Goal: Transaction & Acquisition: Purchase product/service

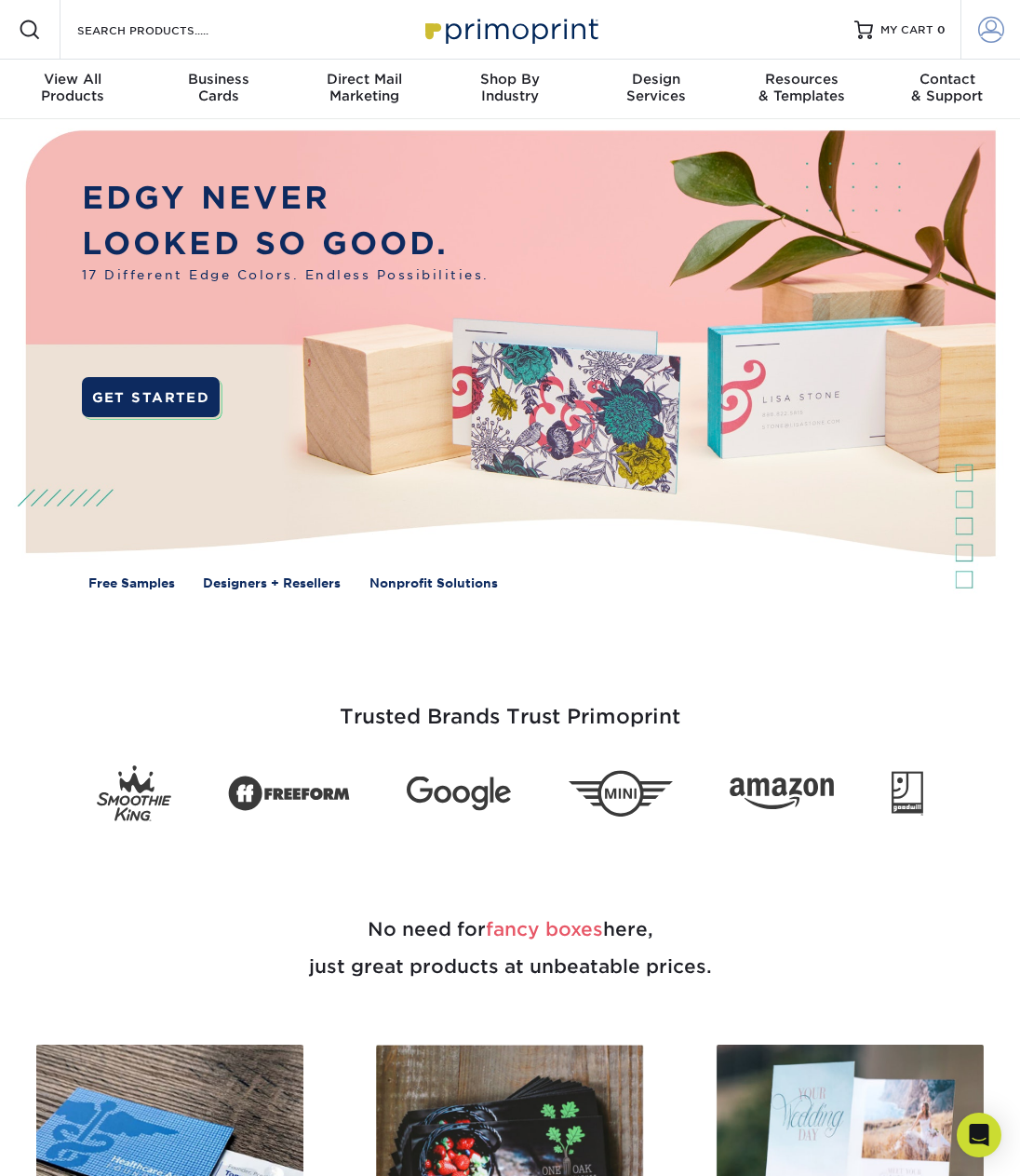
click at [979, 23] on span at bounding box center [991, 30] width 26 height 26
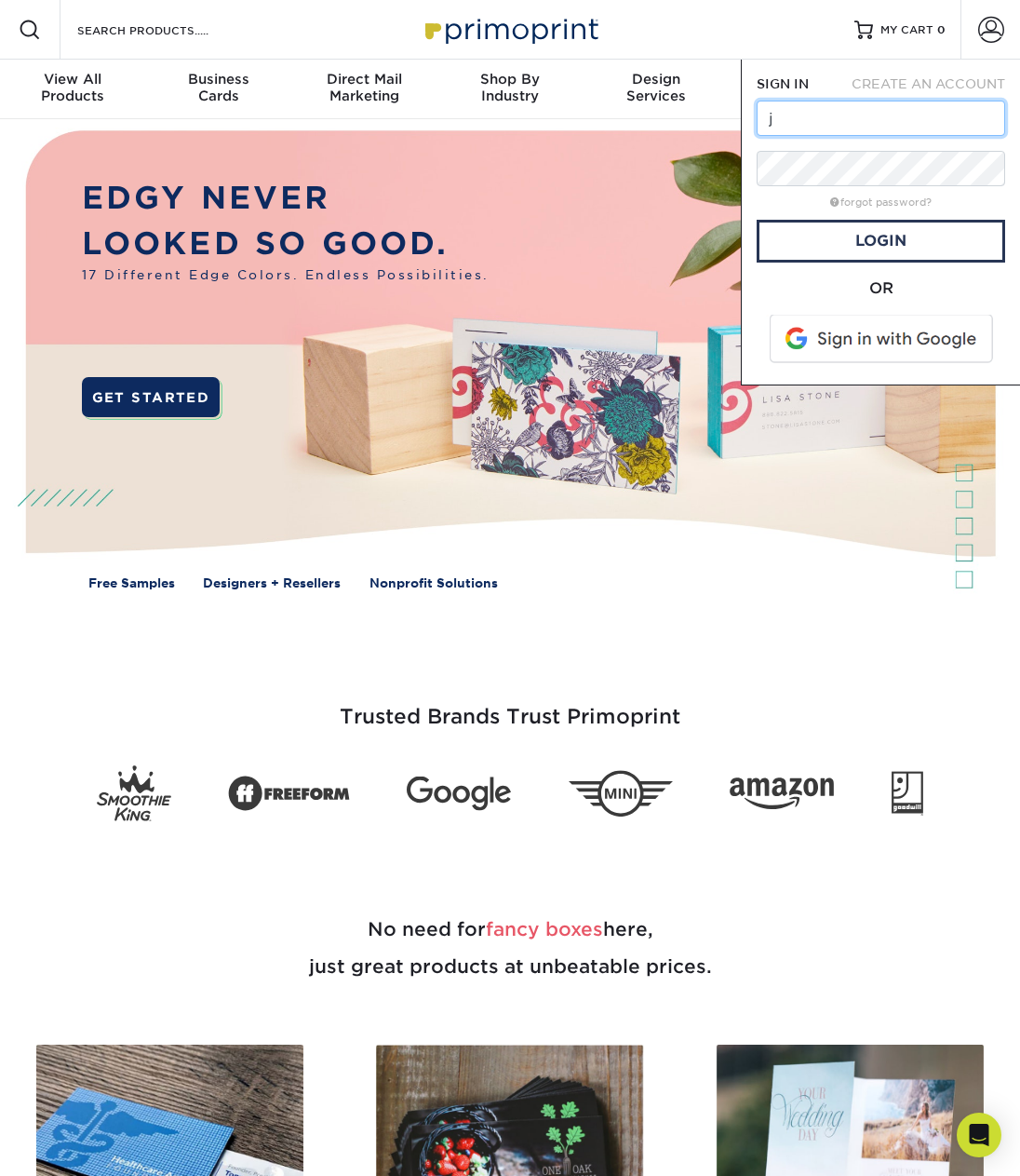
type input "[PERSON_NAME][EMAIL_ADDRESS][DOMAIN_NAME]"
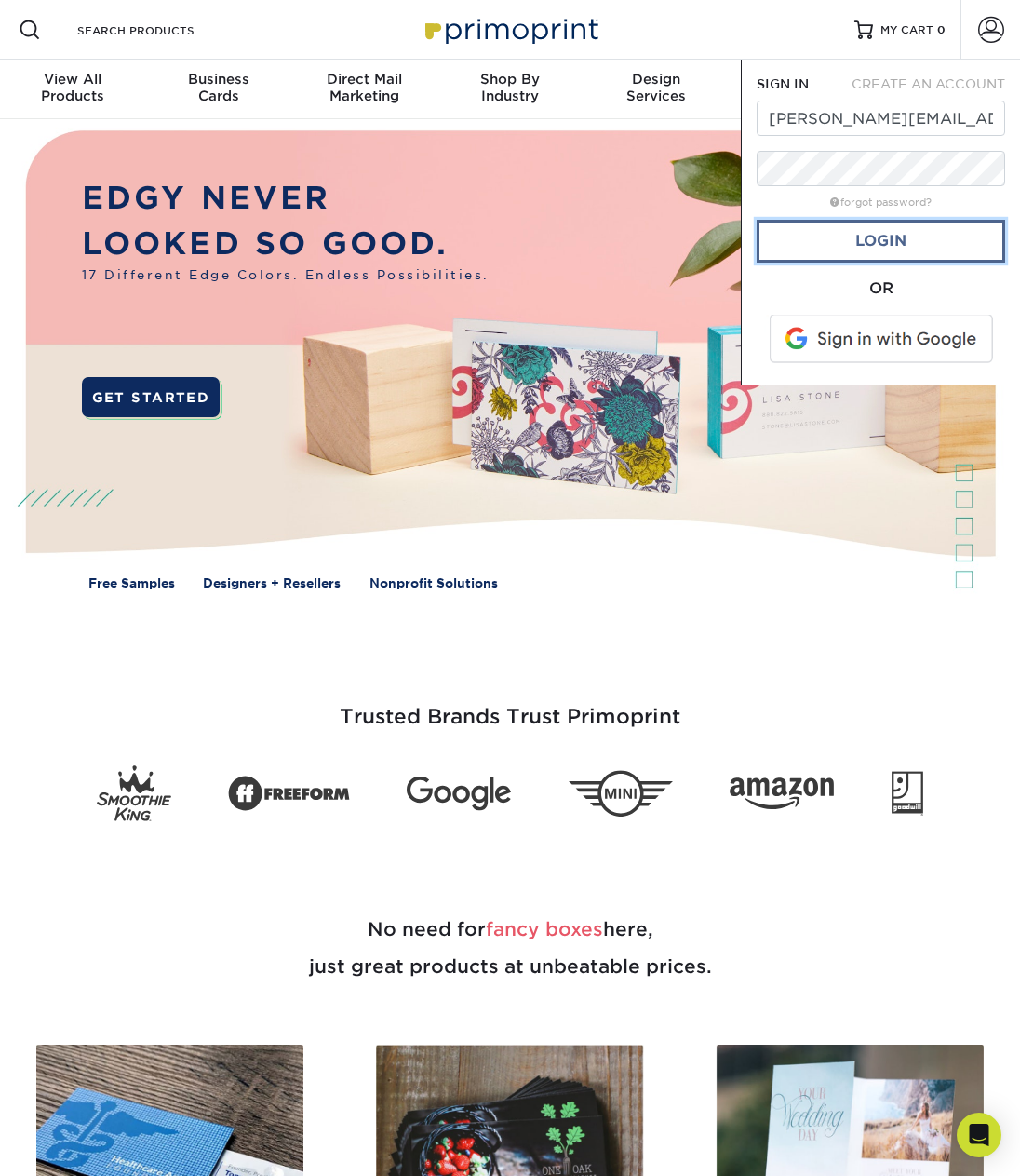
click at [834, 225] on link "Login" at bounding box center [881, 241] width 248 height 42
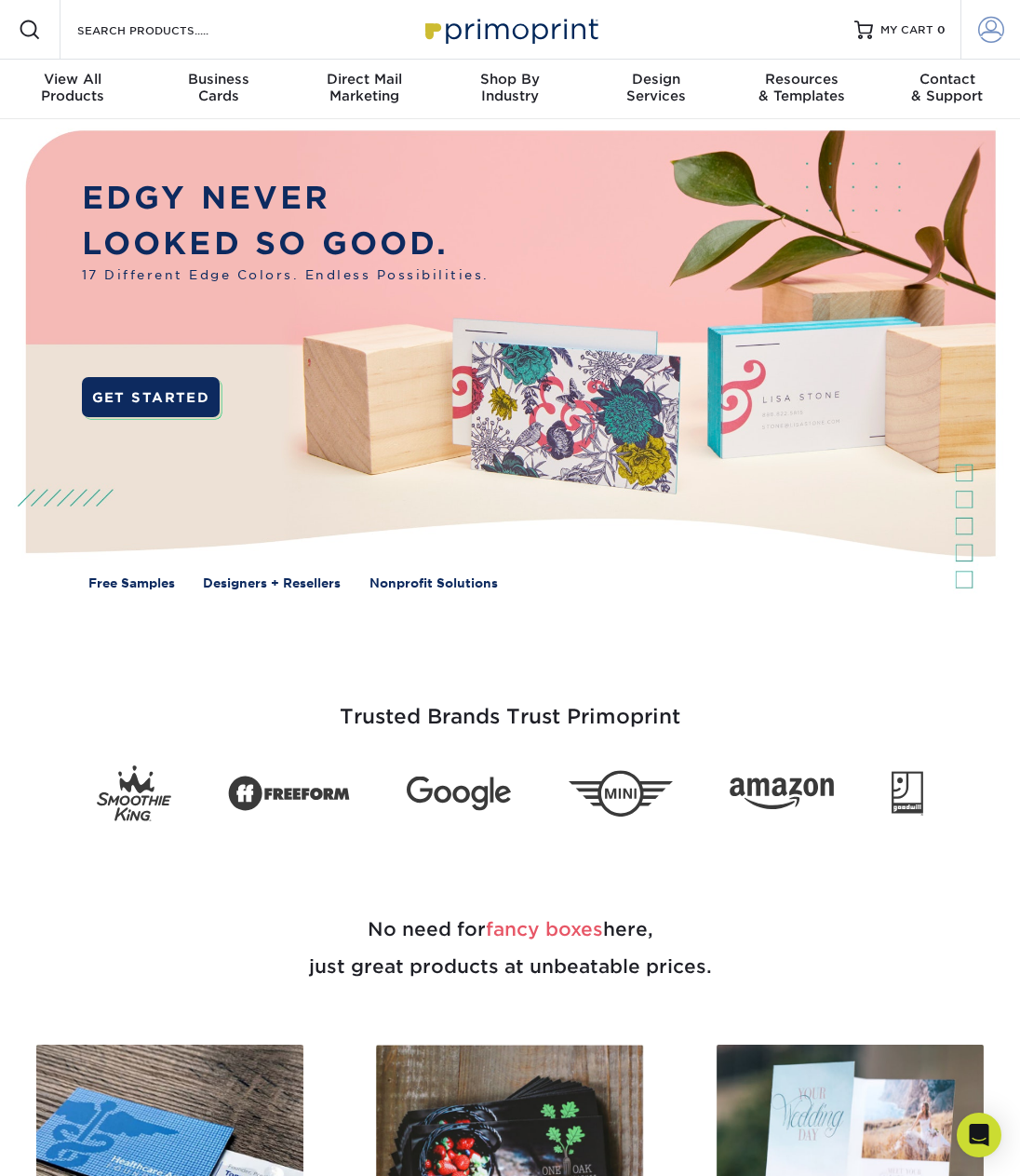
click at [985, 20] on span at bounding box center [991, 30] width 26 height 26
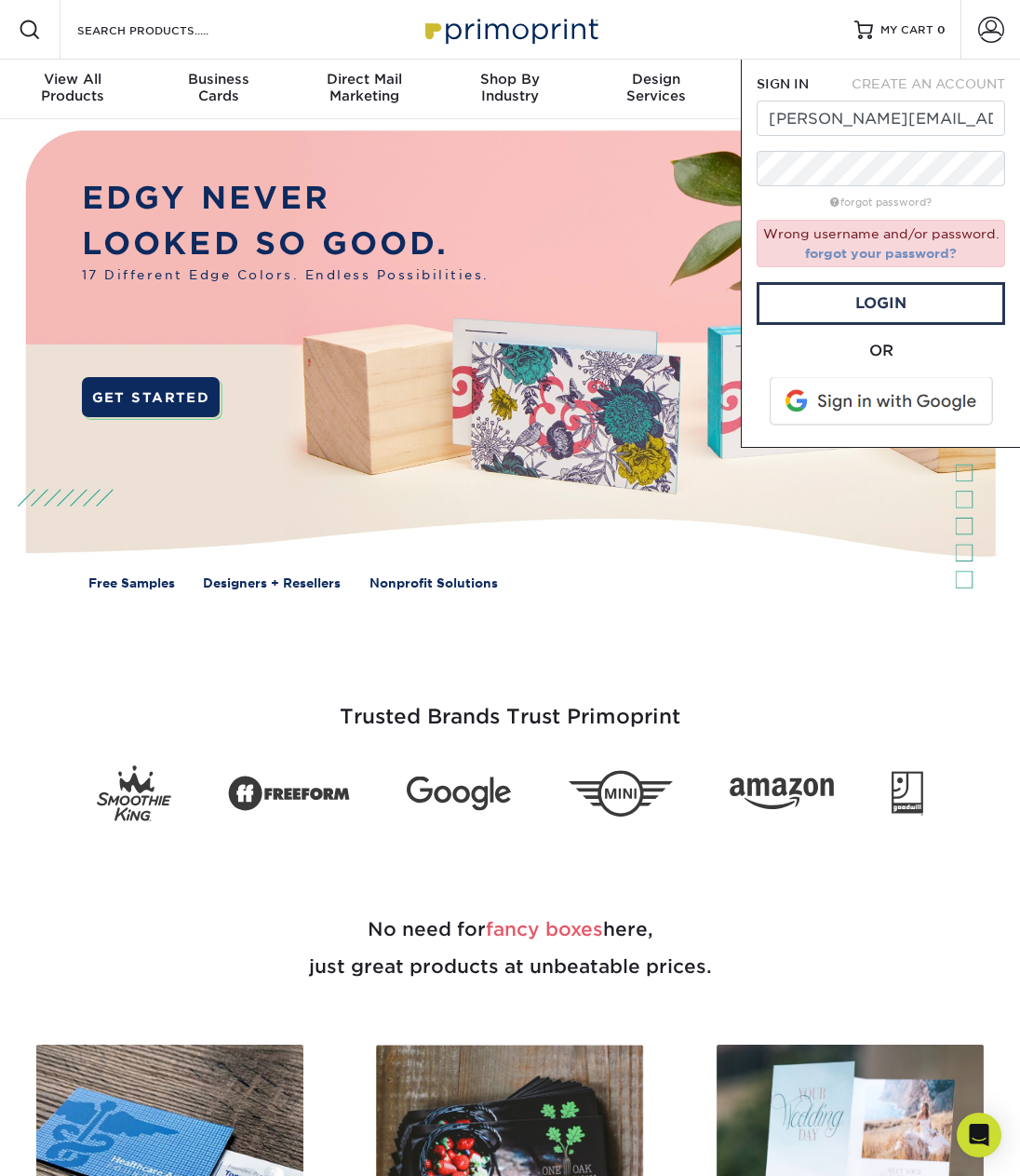
click at [920, 253] on link "forgot your password?" at bounding box center [881, 252] width 152 height 15
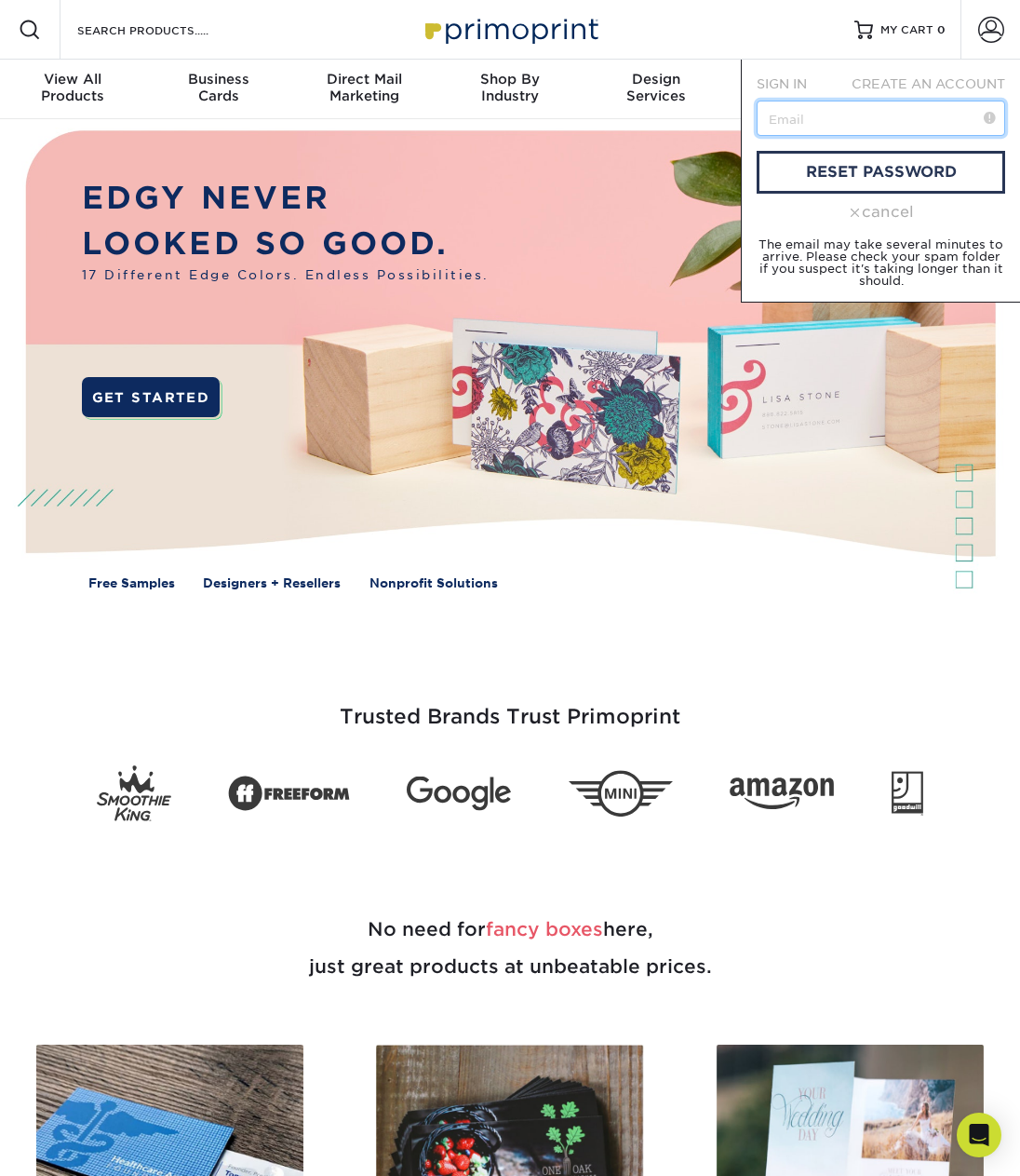
click at [818, 114] on input "text" at bounding box center [881, 118] width 248 height 35
type input "jenny_sall@yahoo.com"
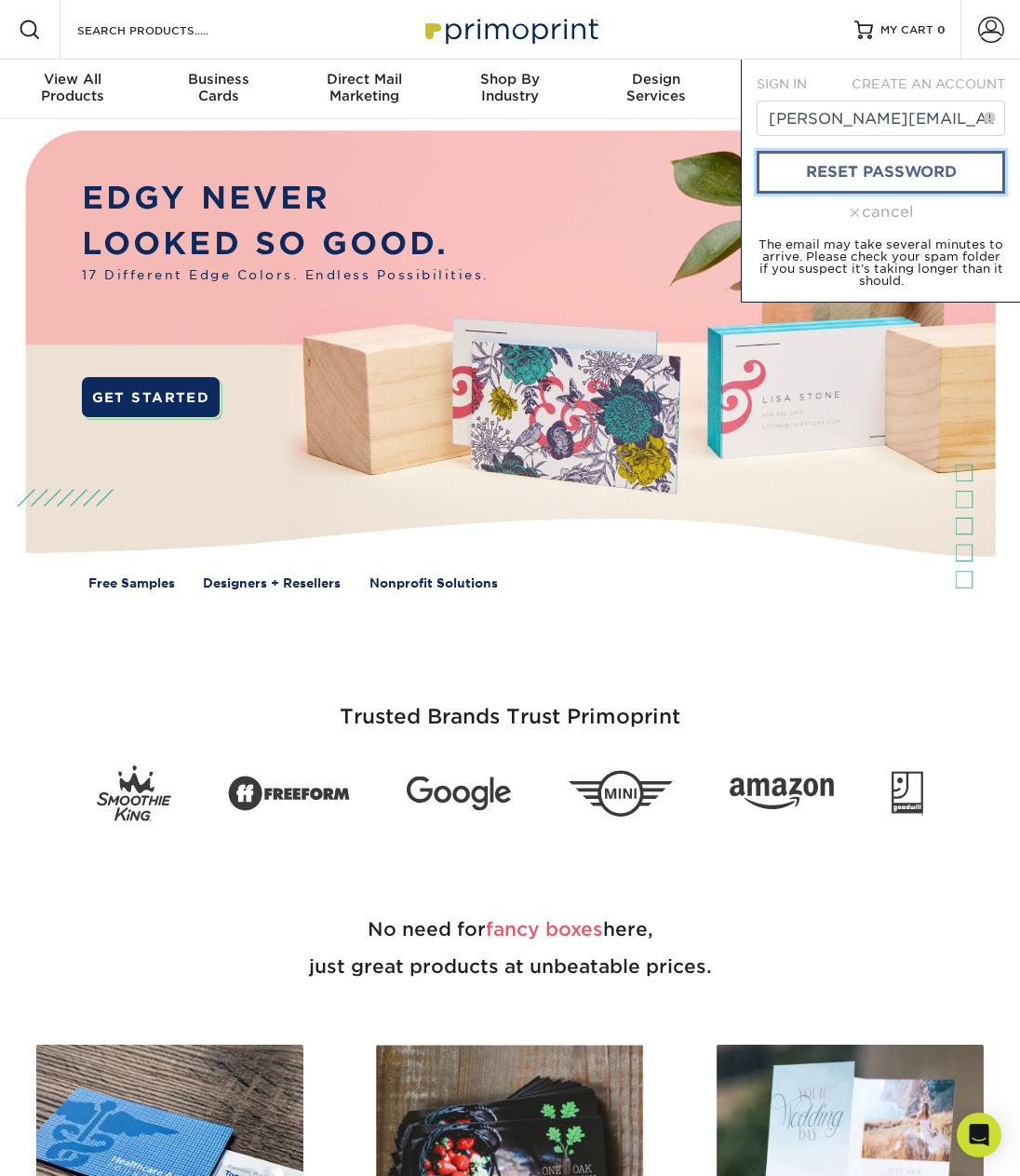
click at [817, 165] on link "reset password" at bounding box center [881, 172] width 248 height 42
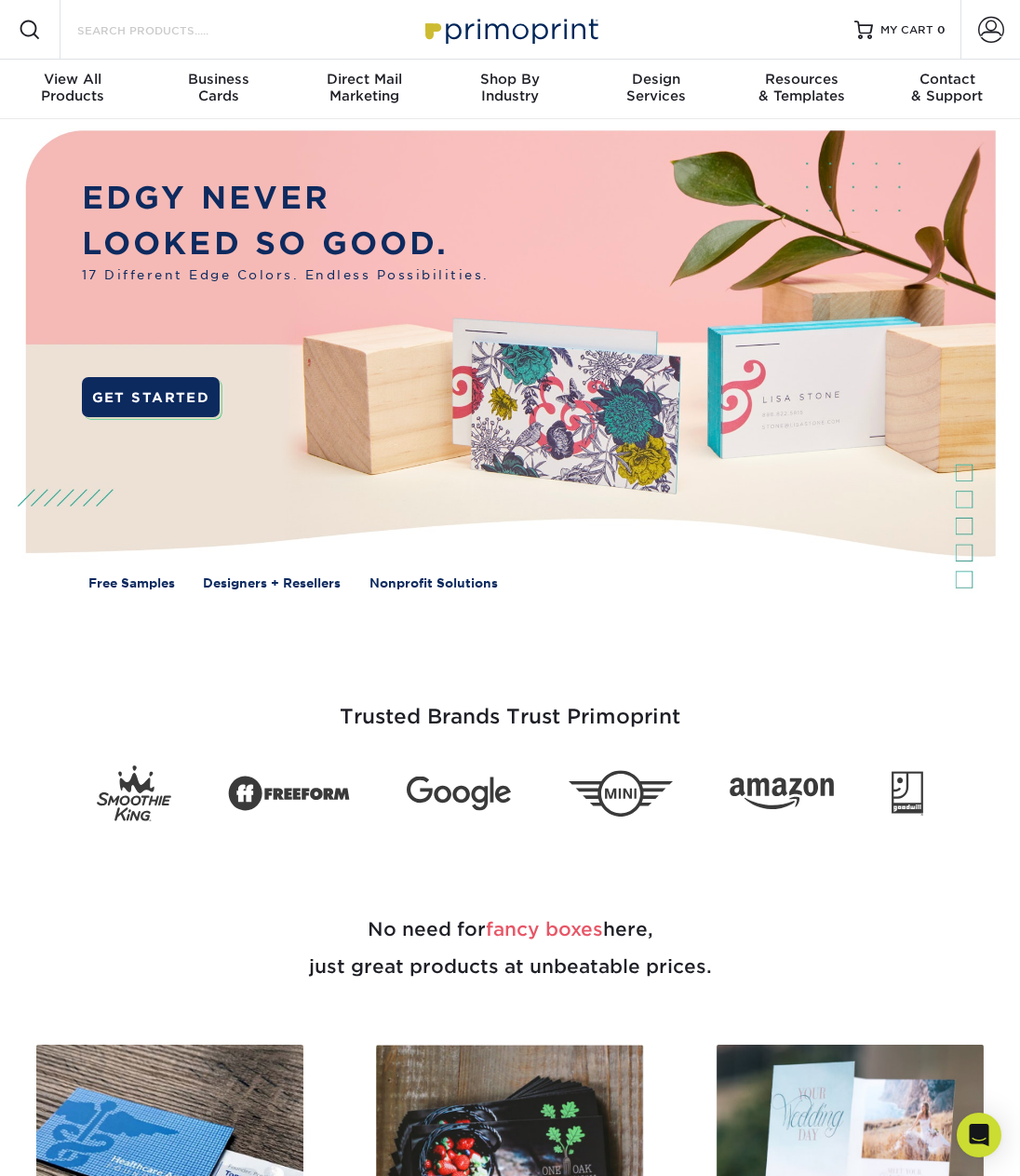
click at [178, 37] on input "Search Products" at bounding box center [167, 30] width 181 height 23
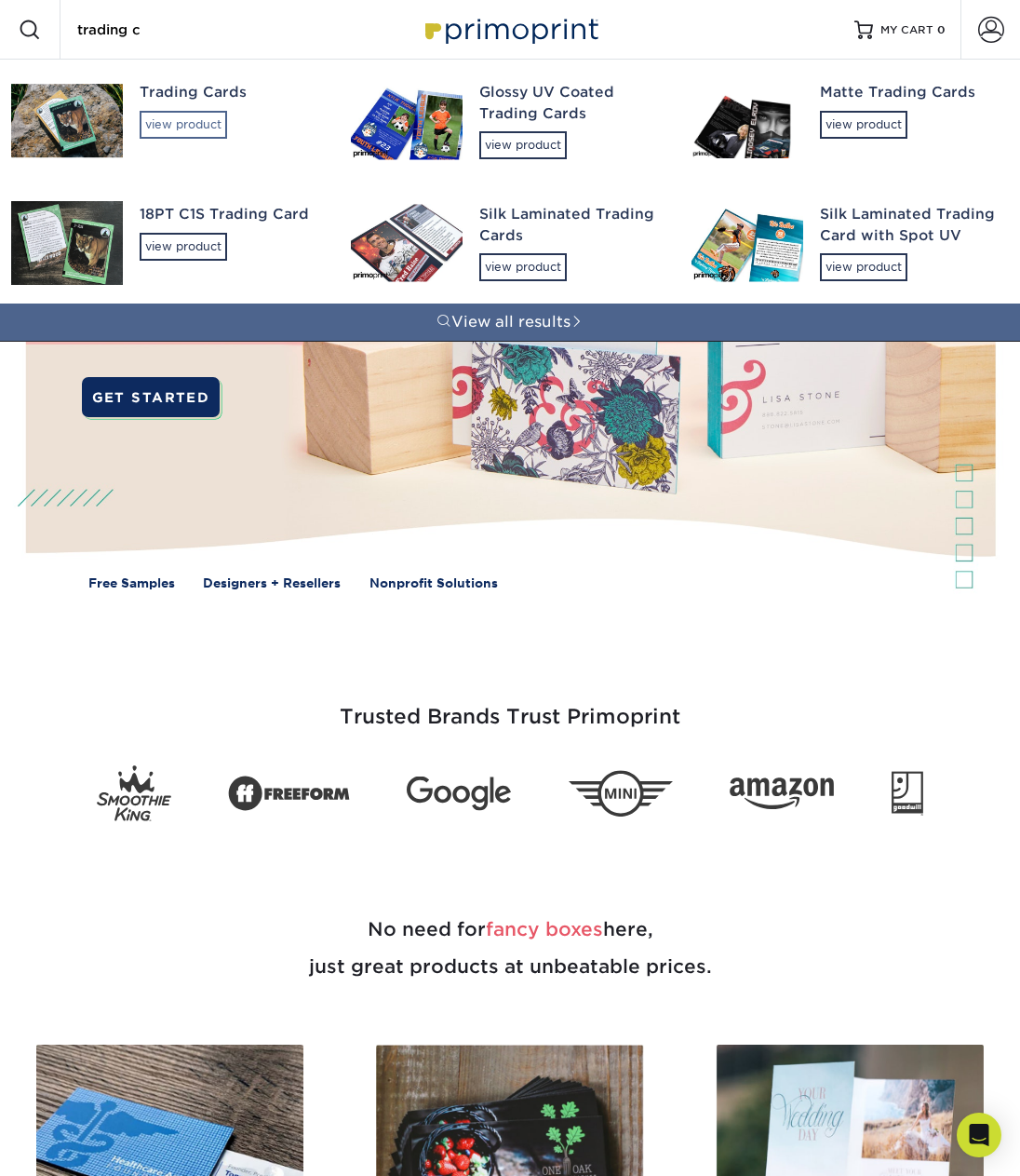
type input "trading c"
click at [180, 120] on div "view product" at bounding box center [183, 124] width 88 height 28
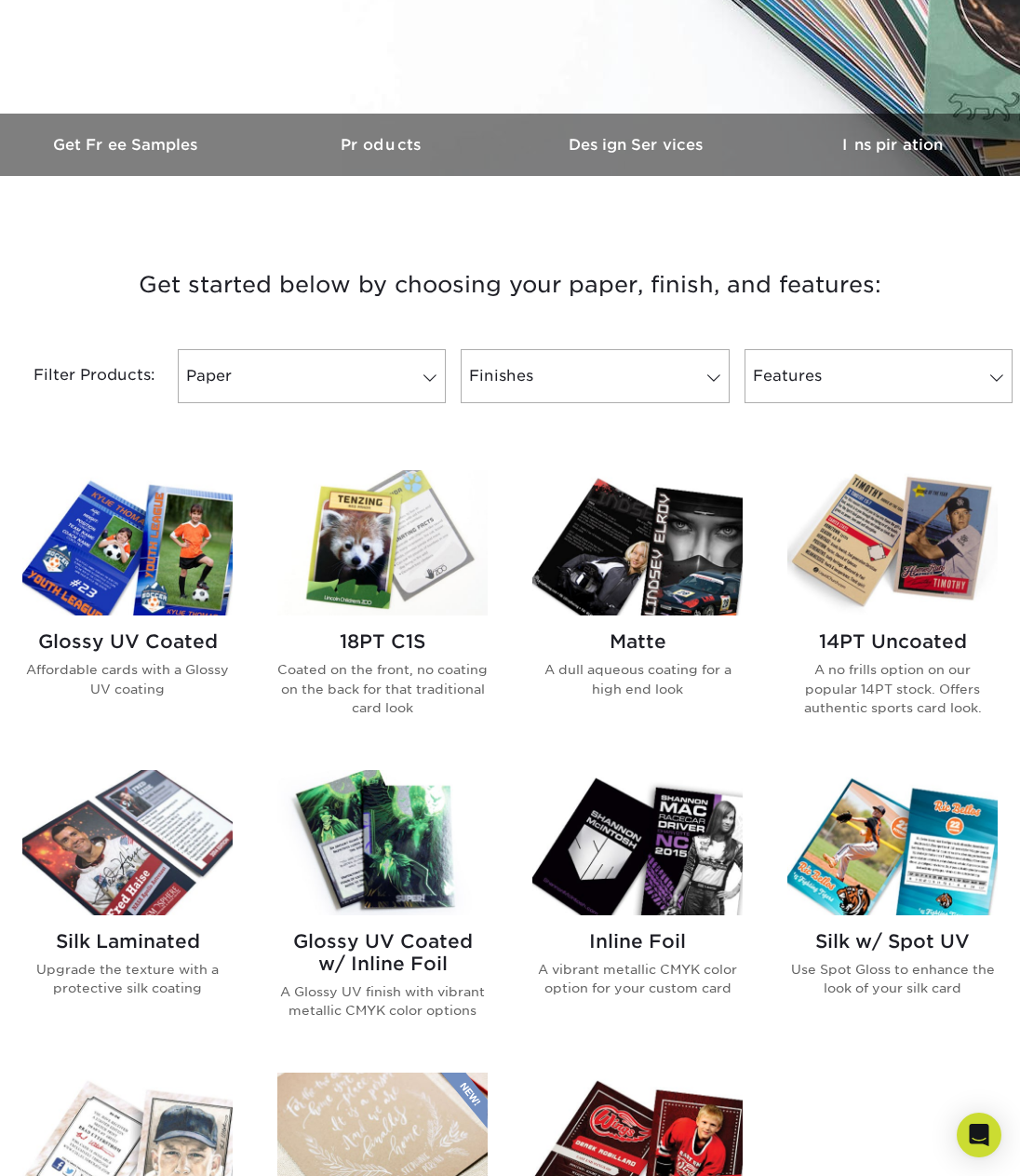
scroll to position [474, 0]
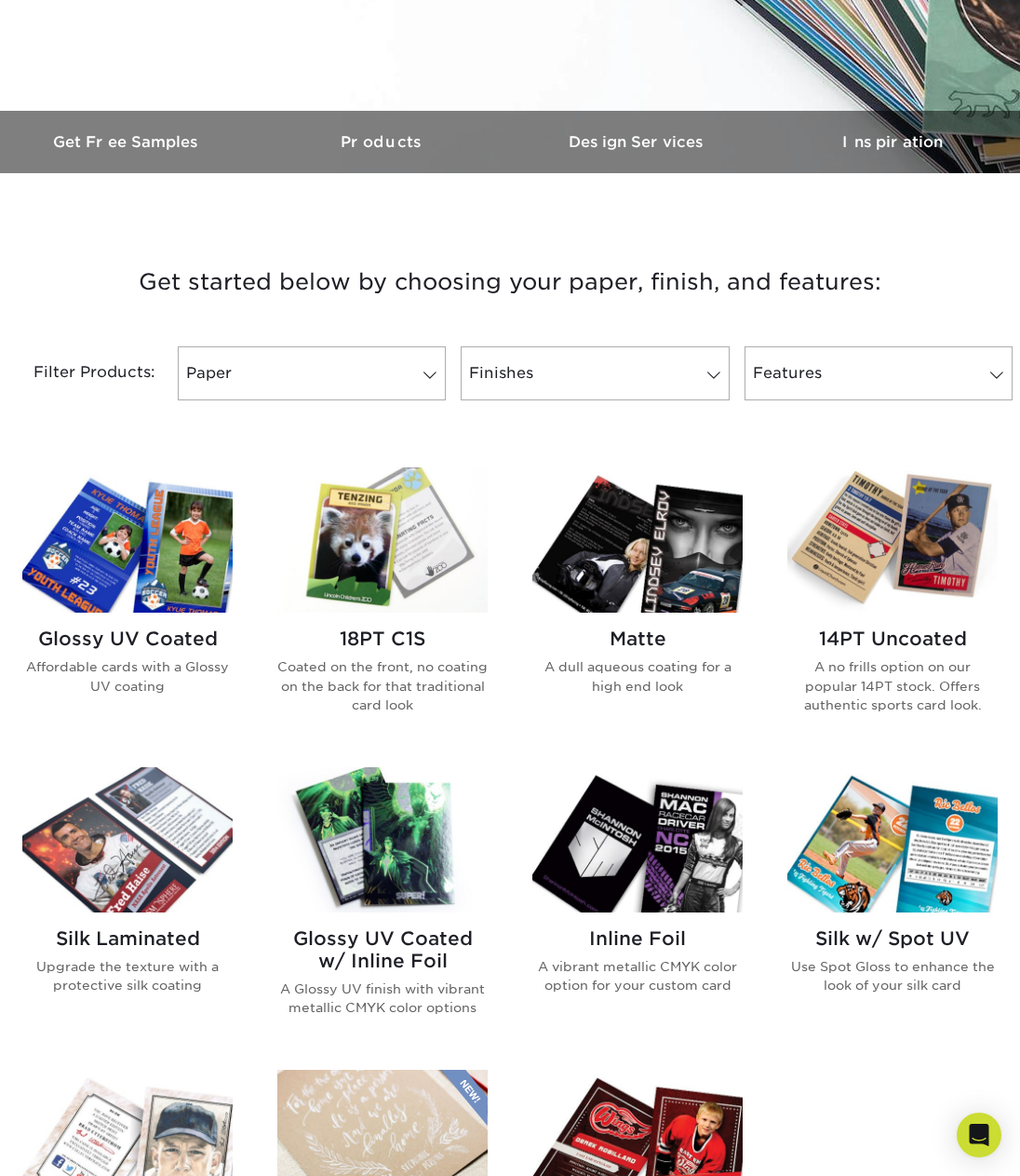
click at [370, 534] on img at bounding box center [381, 539] width 210 height 145
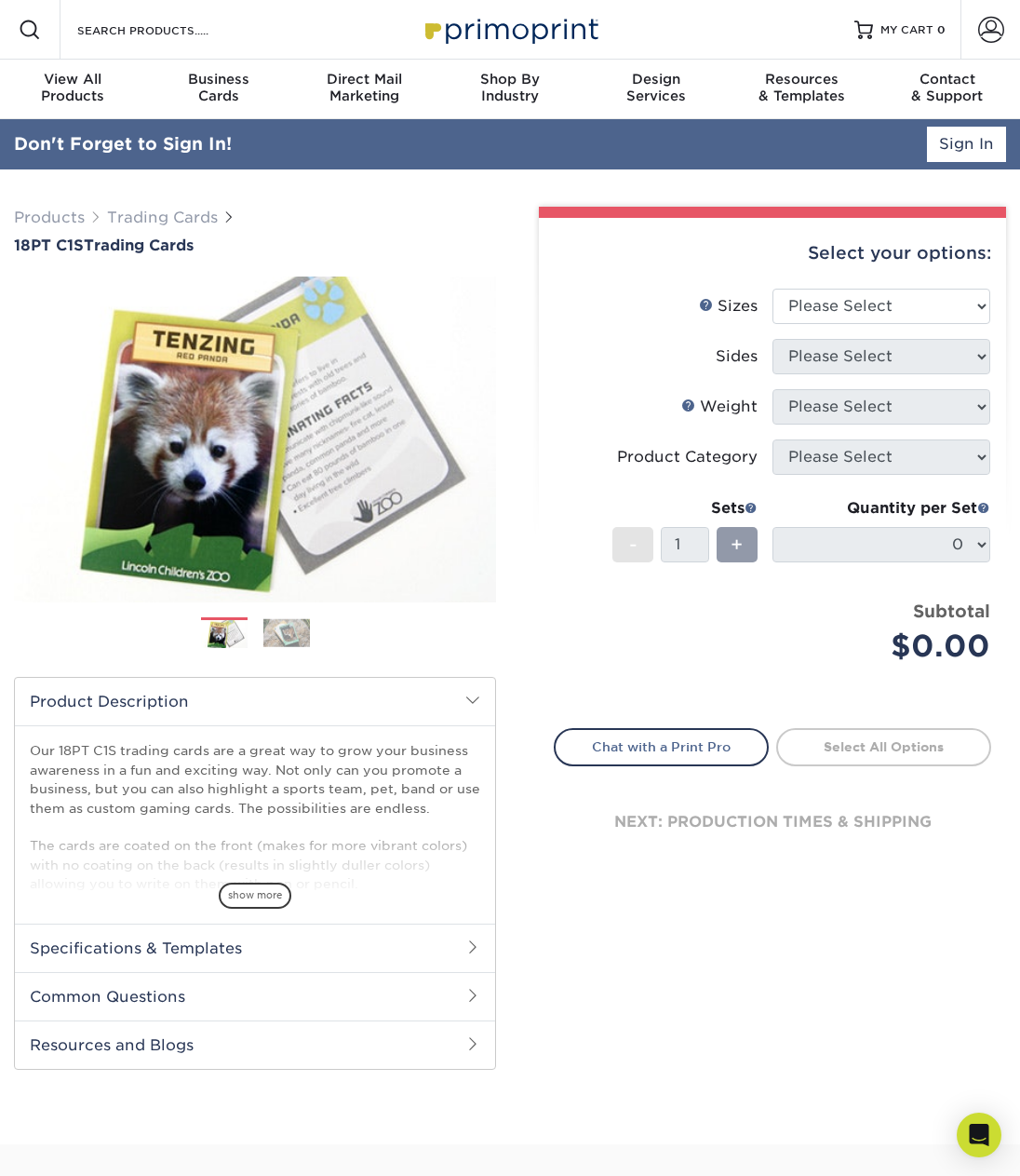
click at [934, 250] on div "Select your options:" at bounding box center [773, 253] width 438 height 71
click at [922, 294] on select "Please Select 2.5" x 3.5"" at bounding box center [881, 307] width 218 height 35
select select "2.50x3.50"
click at [906, 352] on select "Please Select Print Both Sides Print Front Only" at bounding box center [881, 357] width 218 height 35
select select "13abbda7-1d64-4f25-8bb2-c179b224825d"
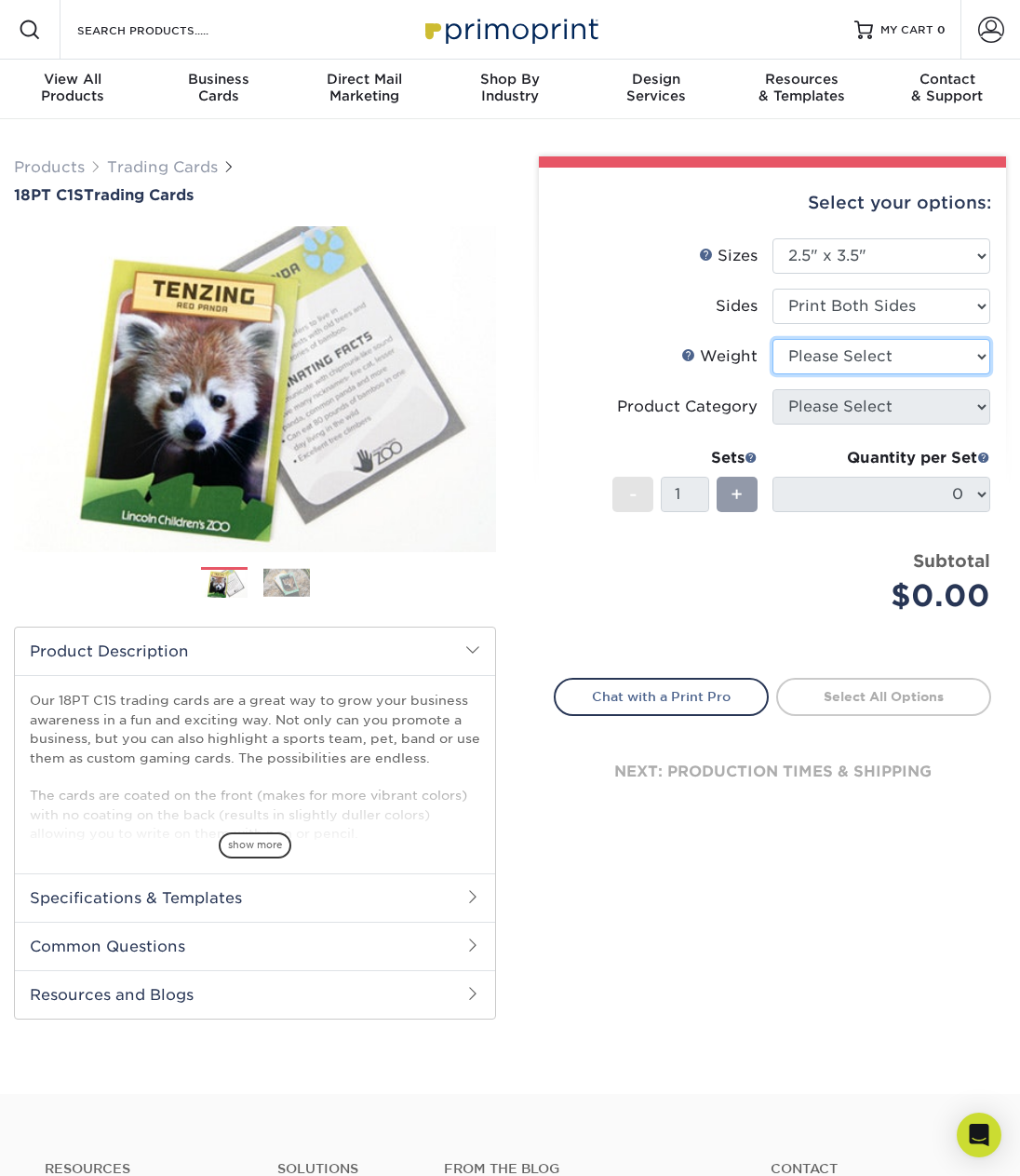
click at [898, 361] on select "Please Select 18PT C1S" at bounding box center [881, 357] width 218 height 35
select select "18PTC1S"
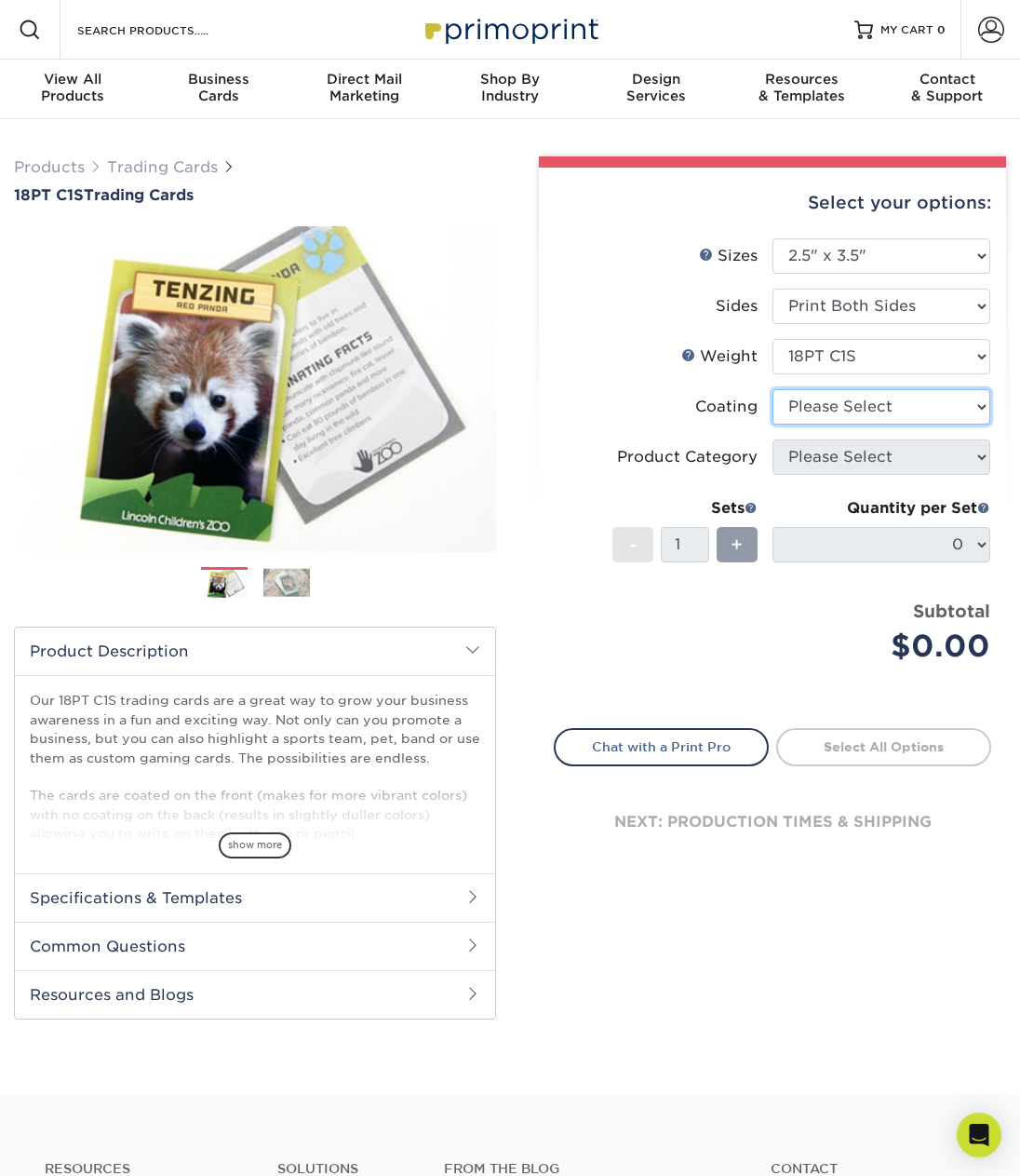
click at [894, 401] on select at bounding box center [881, 407] width 218 height 35
select select "1e8116af-acfc-44b1-83dc-8181aa338834"
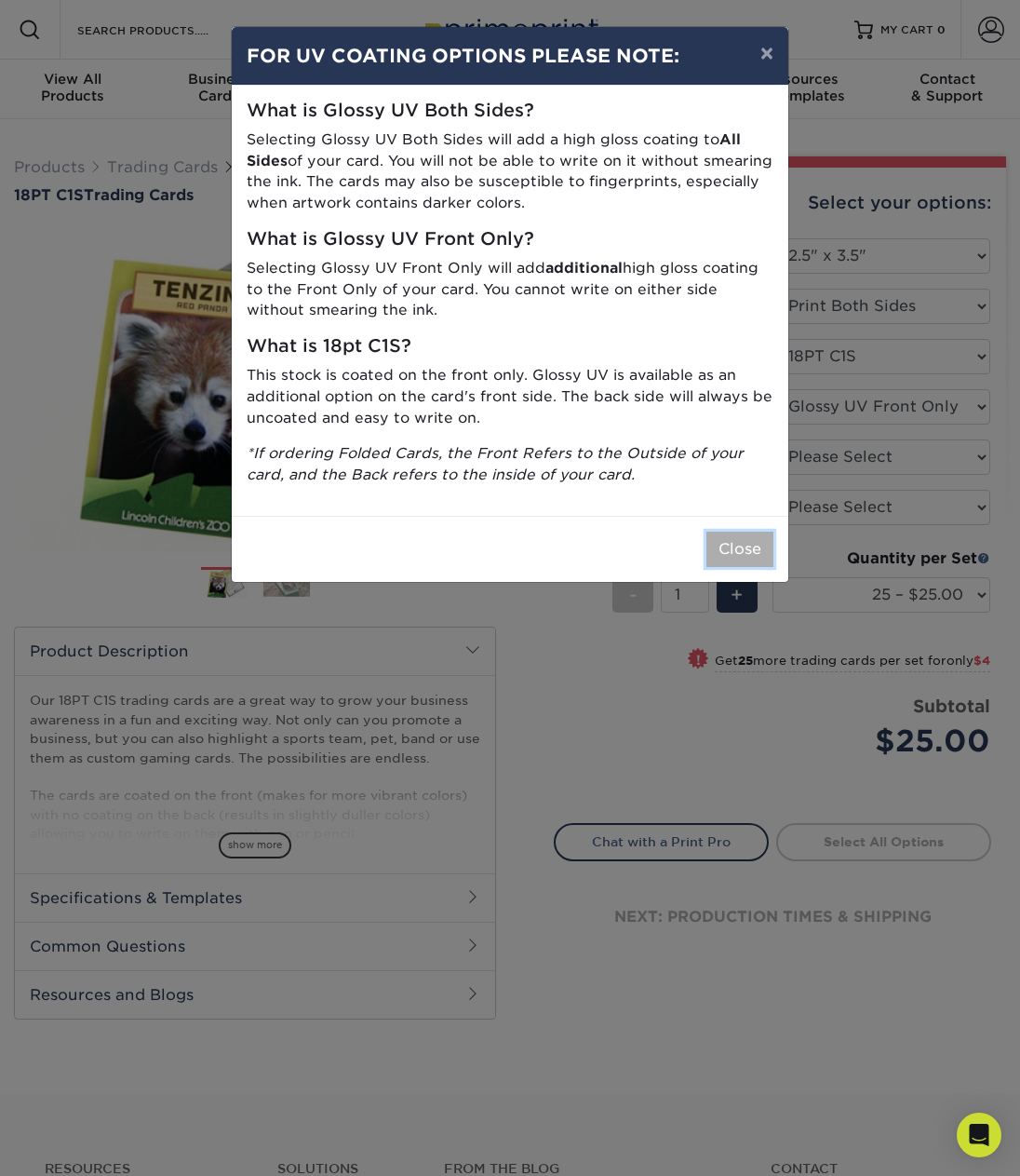
click at [754, 555] on button "Close" at bounding box center [740, 549] width 67 height 35
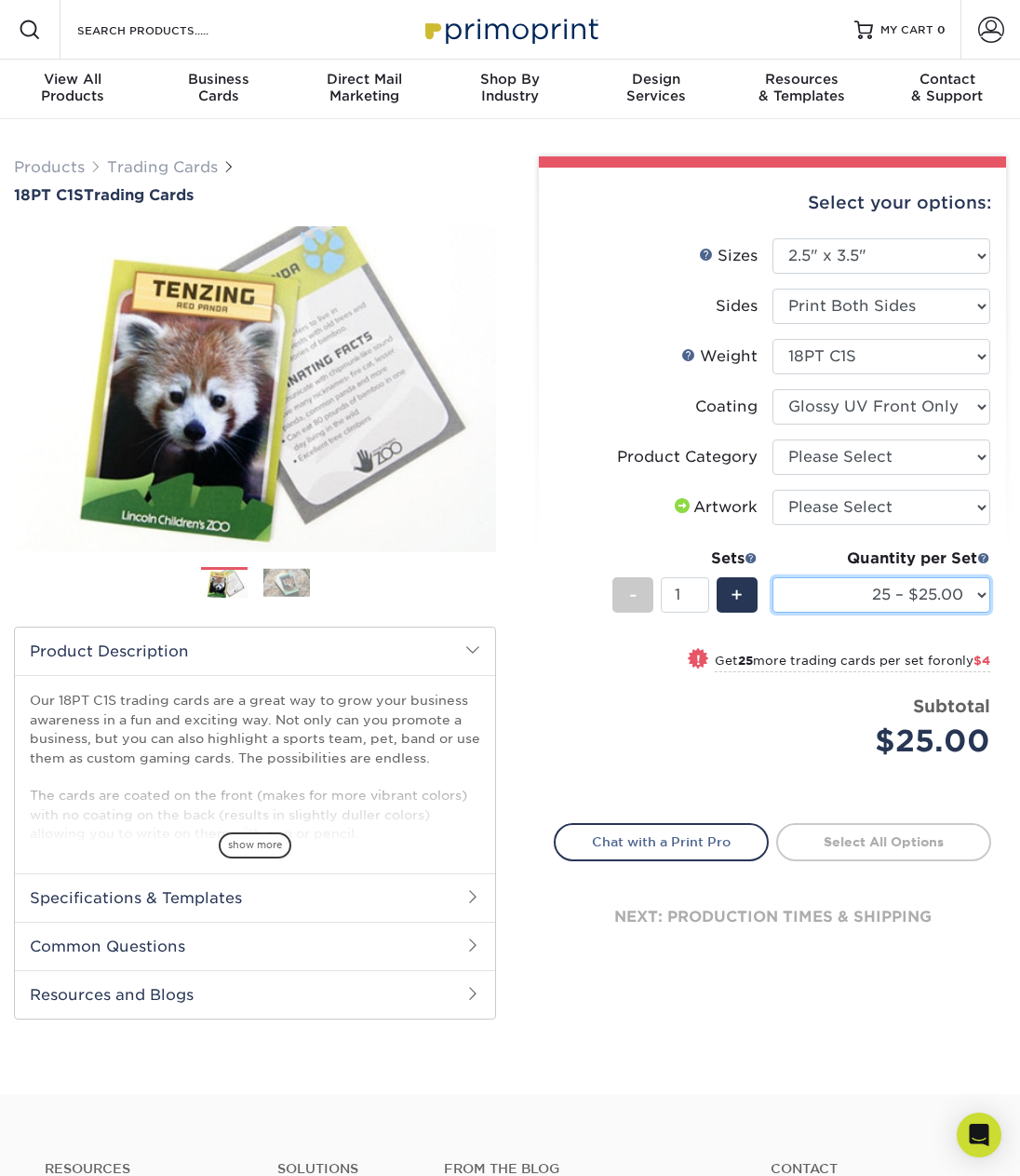
click at [848, 588] on select "25 – $25.00 50 – $29.00 75 – $37.00 100 – $41.00 250 – $48.00 500 – $58.00 1000…" at bounding box center [881, 595] width 218 height 35
select select "500 – $58.00"
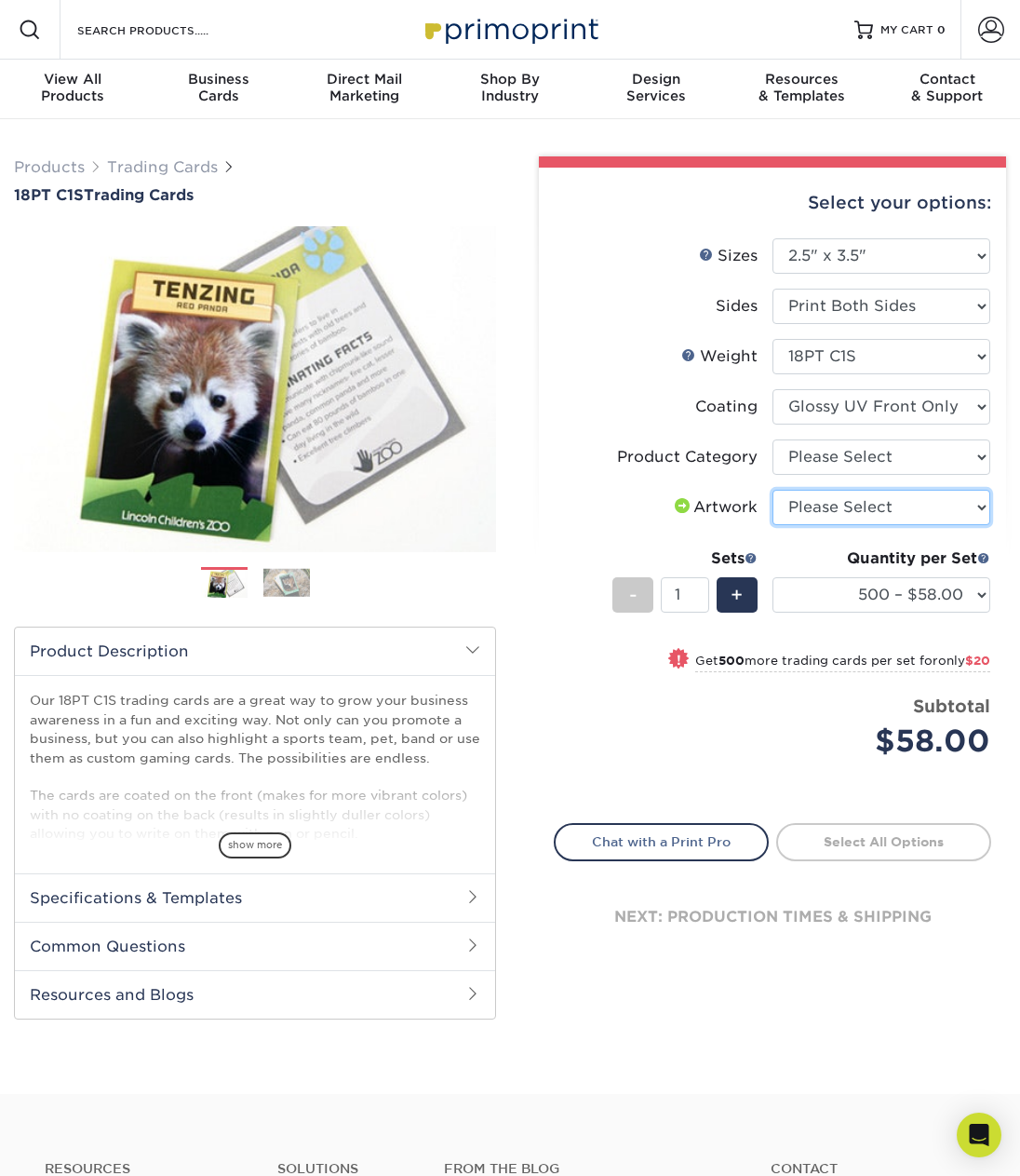
click at [850, 509] on select "Please Select I will upload files I need a design - $100" at bounding box center [881, 508] width 218 height 35
select select "upload"
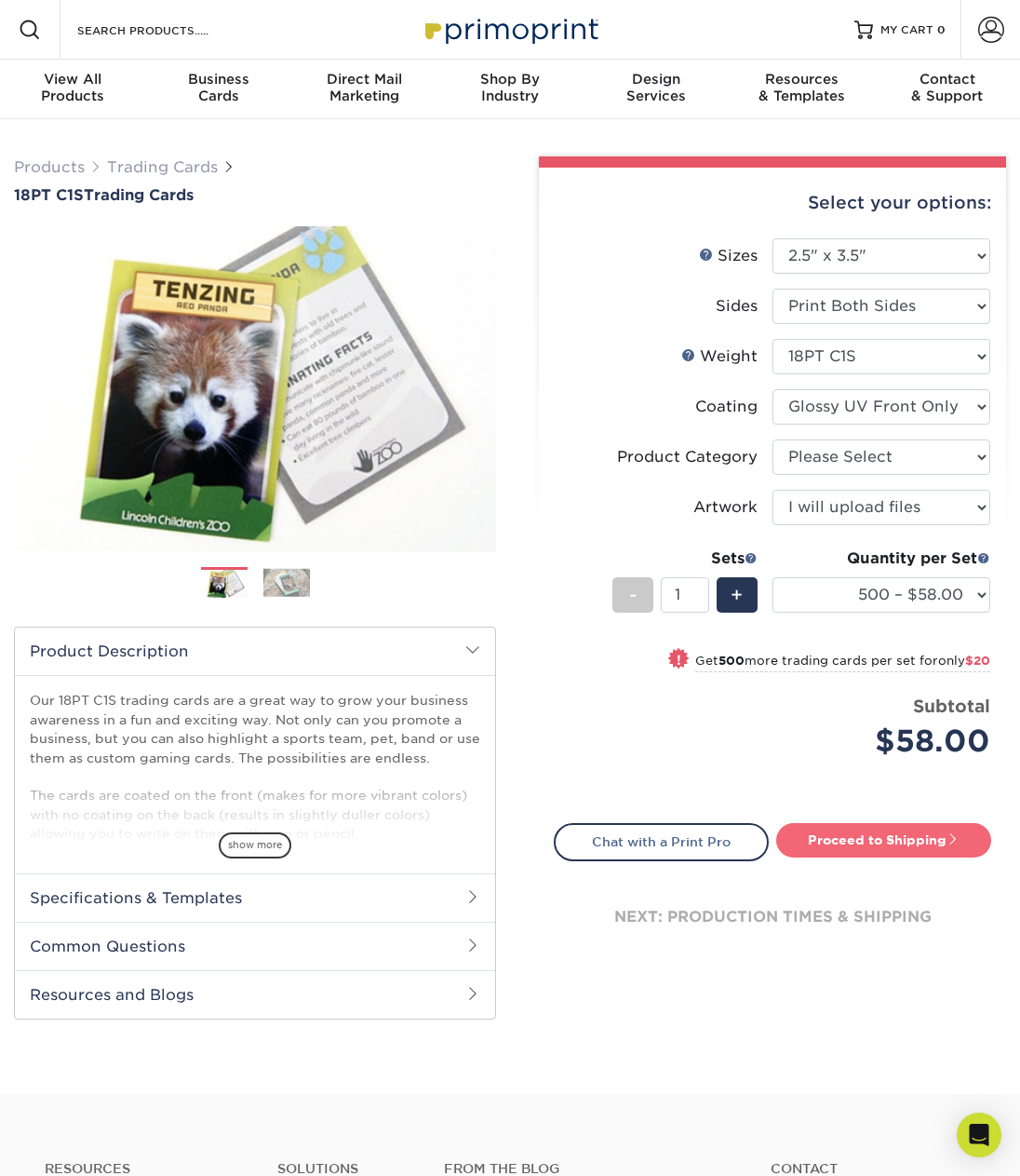
click at [934, 845] on link "Proceed to Shipping" at bounding box center [884, 840] width 215 height 34
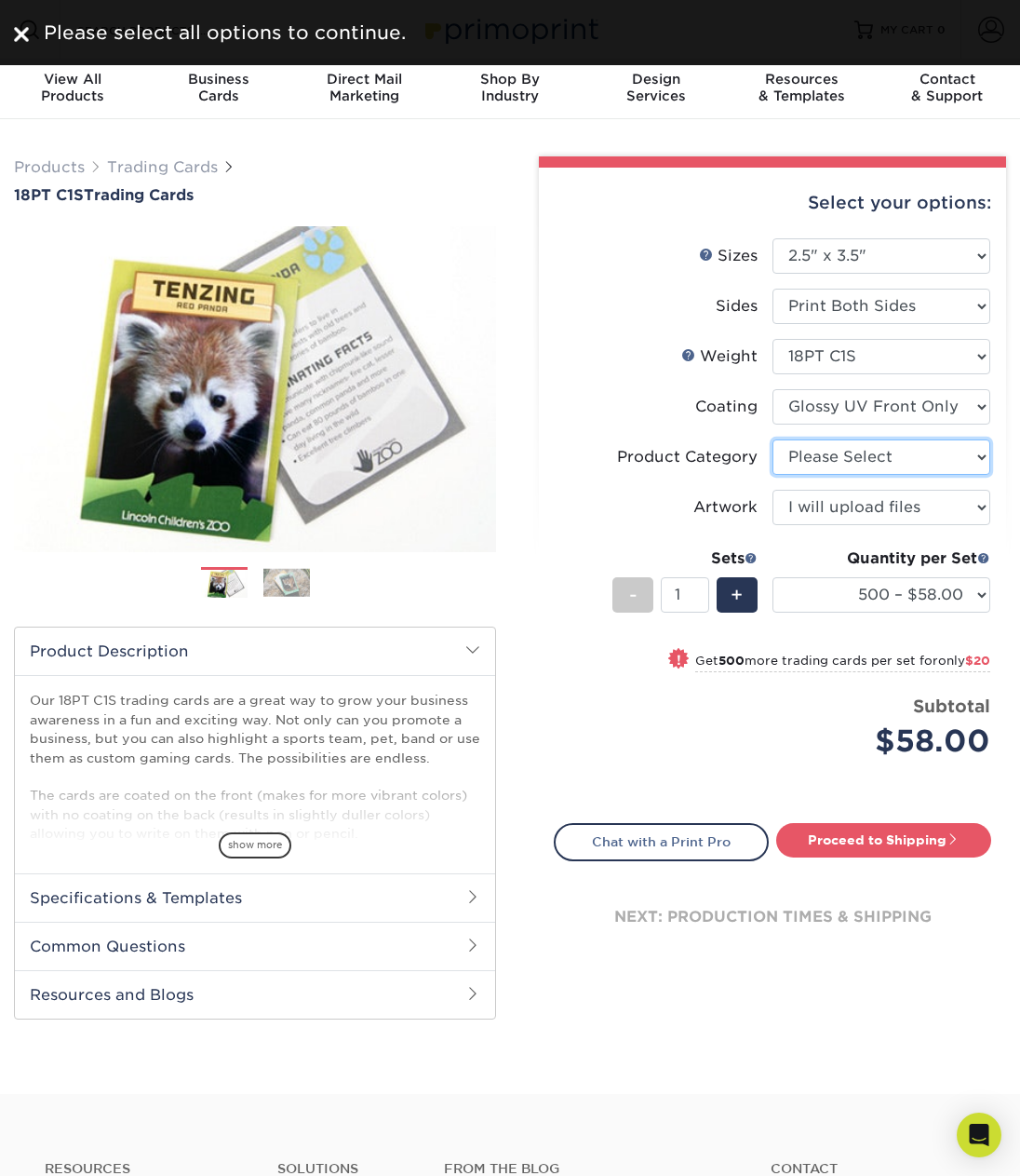
click at [893, 454] on select "Please Select Trading Cards" at bounding box center [881, 457] width 218 height 35
select select "c2f9bce9-36c2-409d-b101-c29d9d031e18"
click at [945, 839] on link "Proceed to Shipping" at bounding box center [884, 840] width 215 height 34
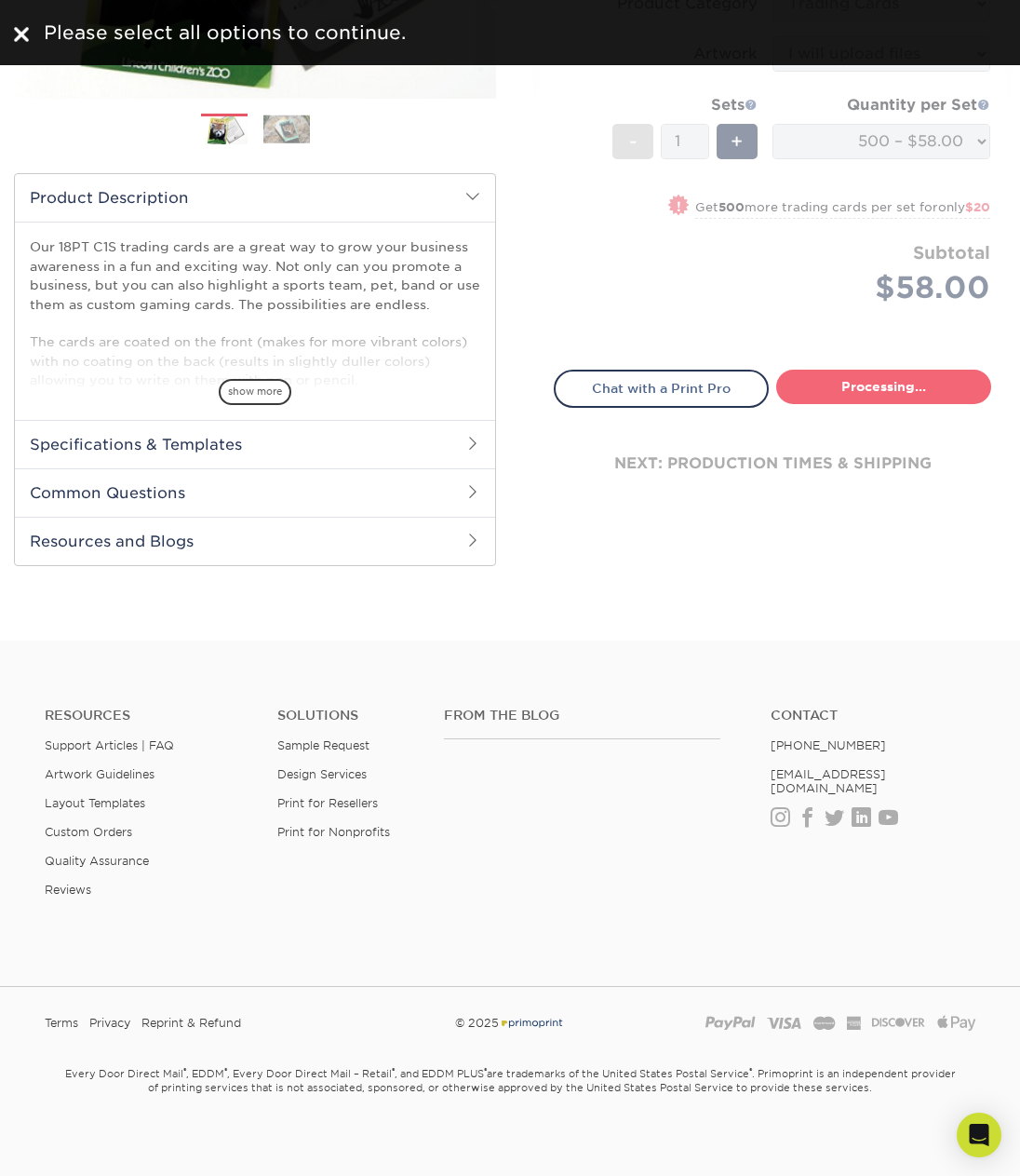
select select "83486e31-025a-419b-9d13-e628b4ff6c11"
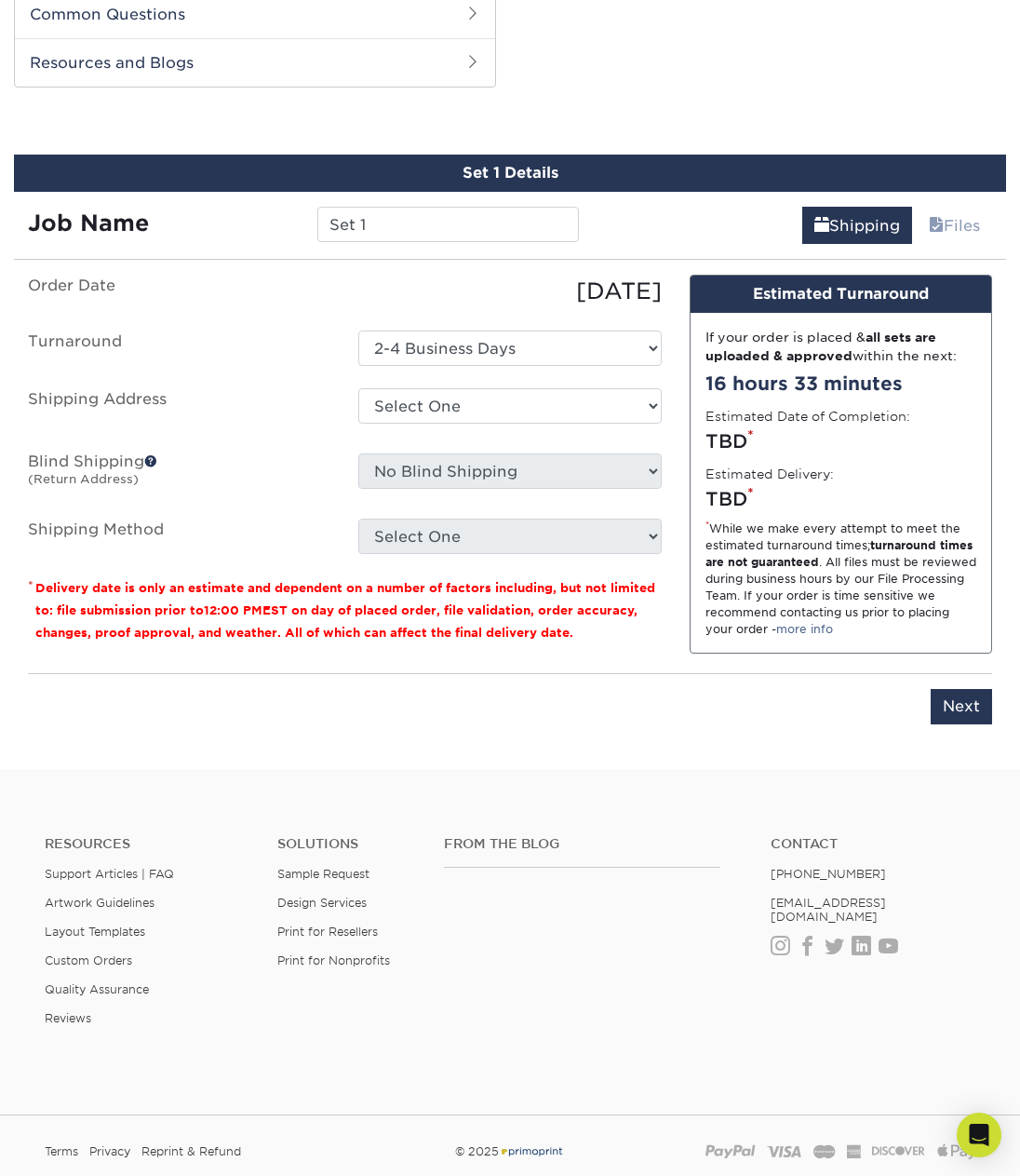
scroll to position [933, 0]
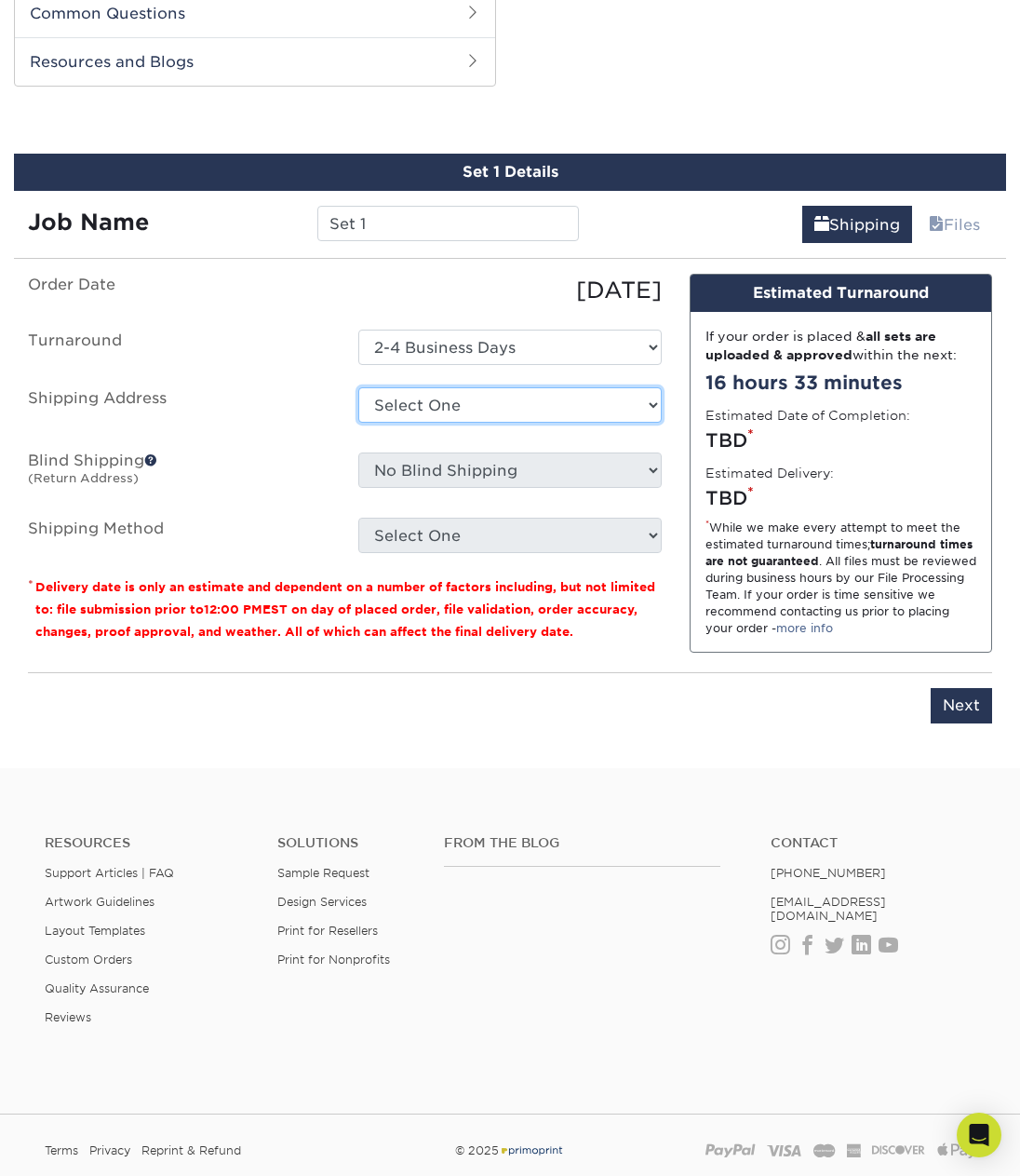
click at [484, 397] on select "Select One + Add New Address - Login" at bounding box center [510, 405] width 303 height 35
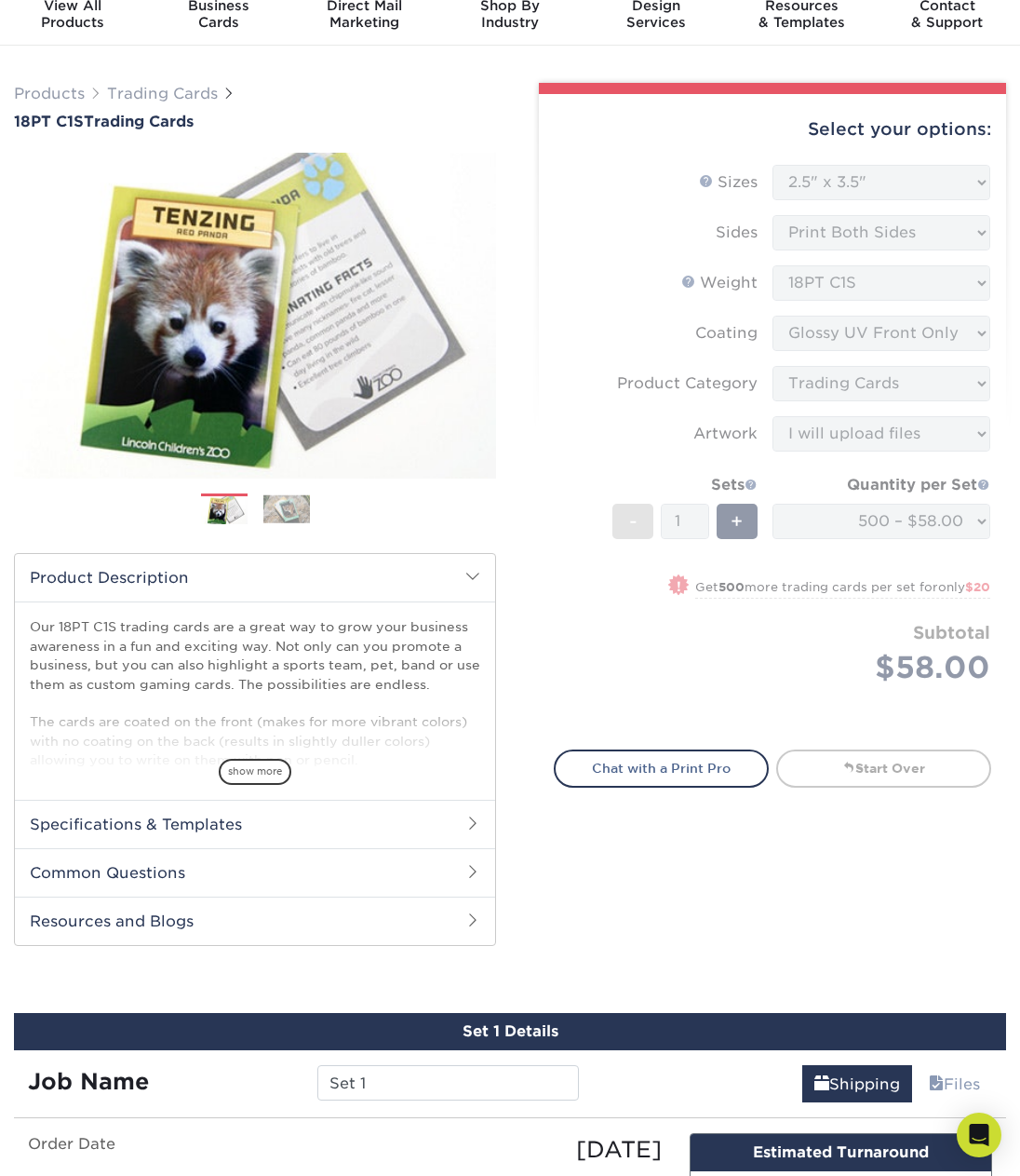
scroll to position [0, 0]
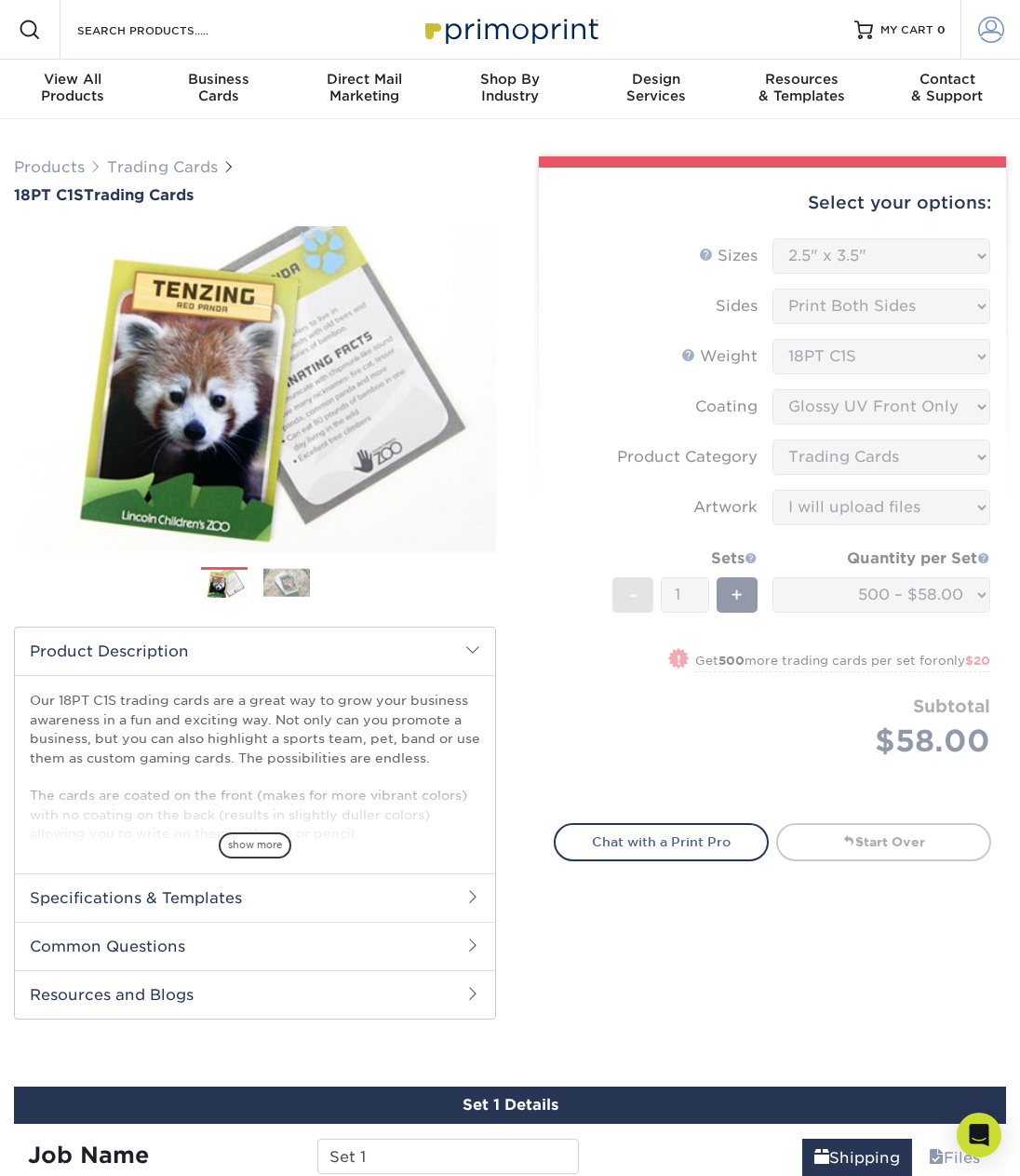
click at [994, 20] on span at bounding box center [991, 30] width 26 height 26
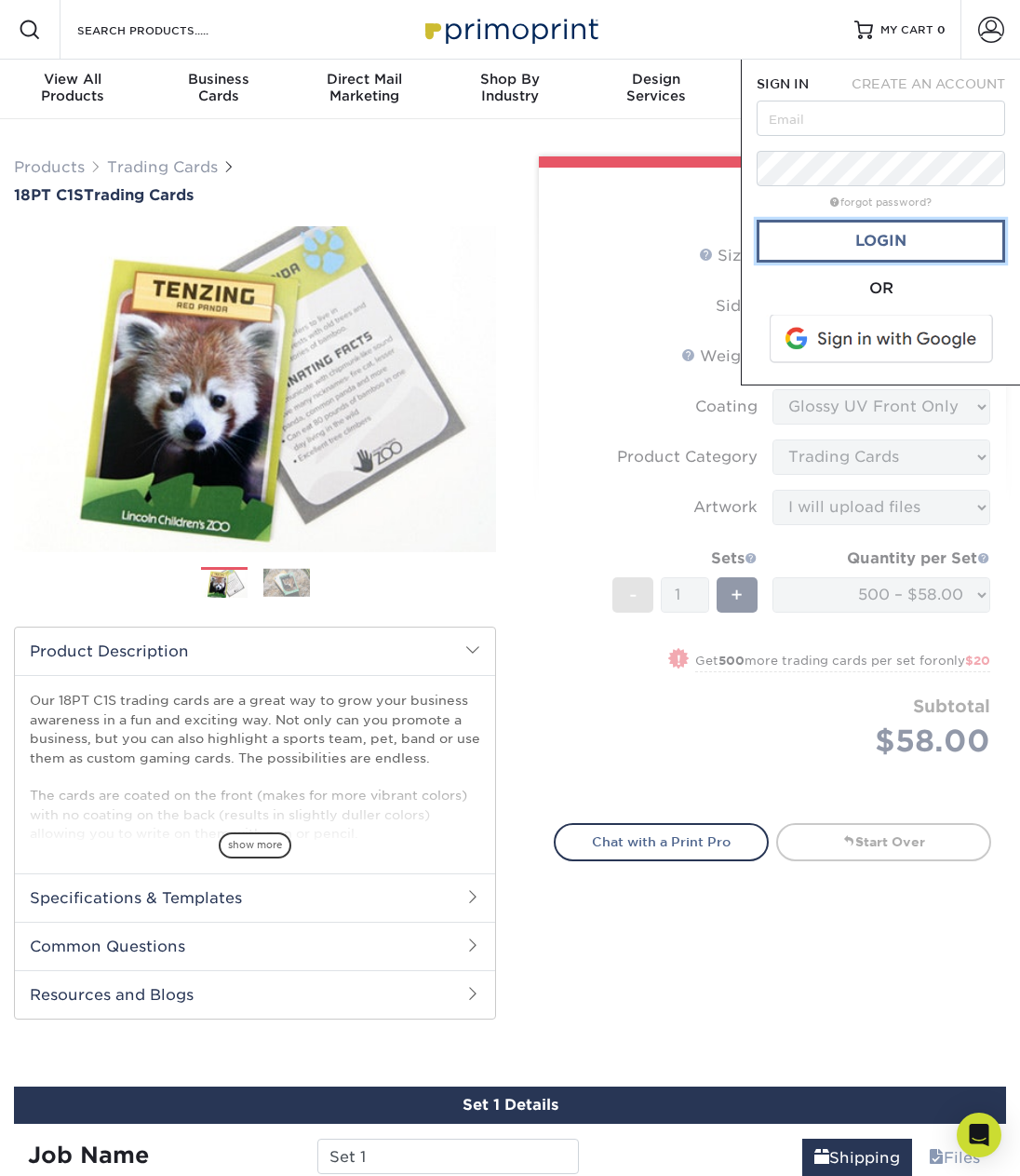
click at [865, 233] on link "Login" at bounding box center [881, 241] width 248 height 42
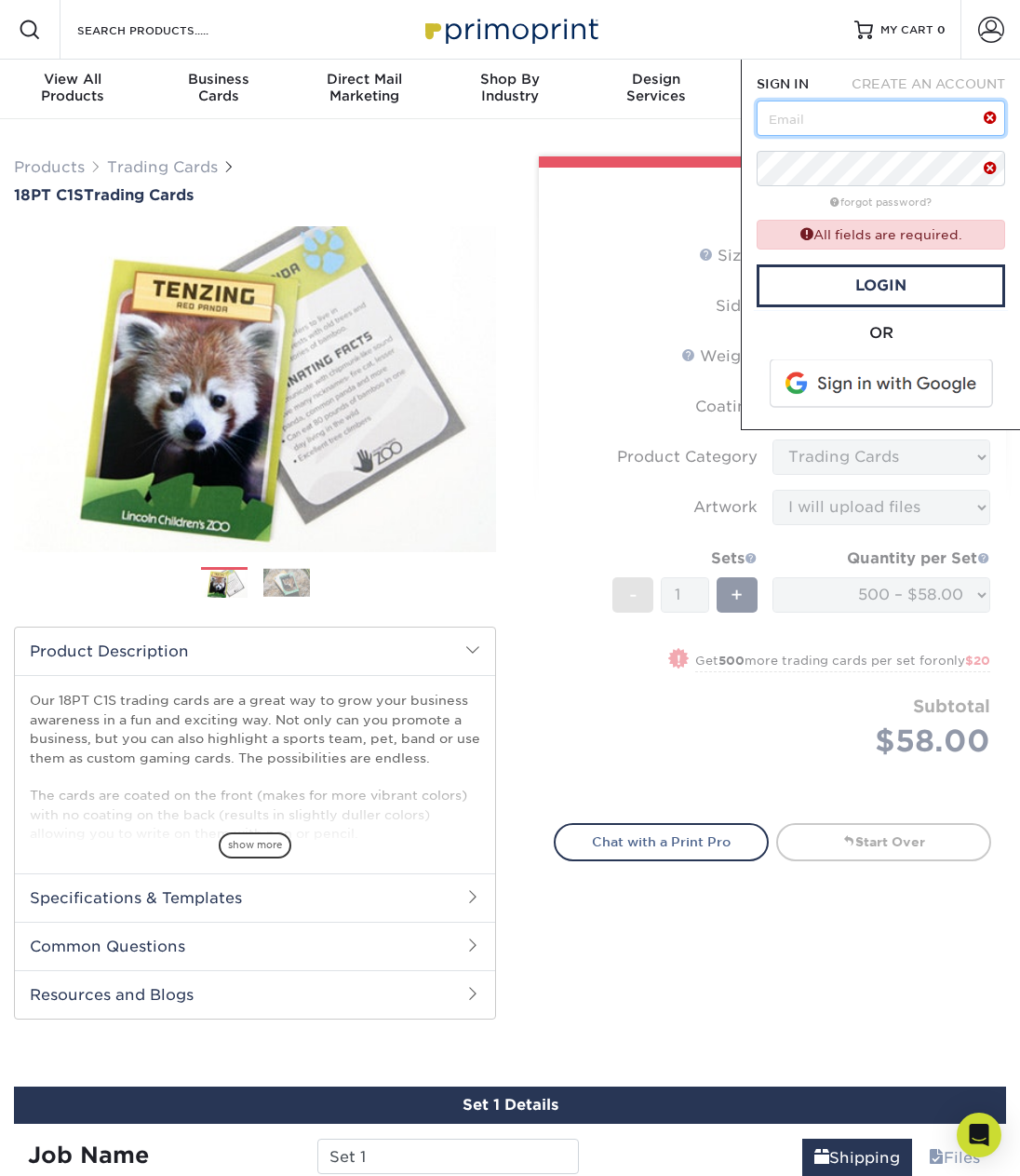
click at [829, 113] on input "text" at bounding box center [881, 118] width 248 height 35
type input "jenny_sall@yahoo.com"
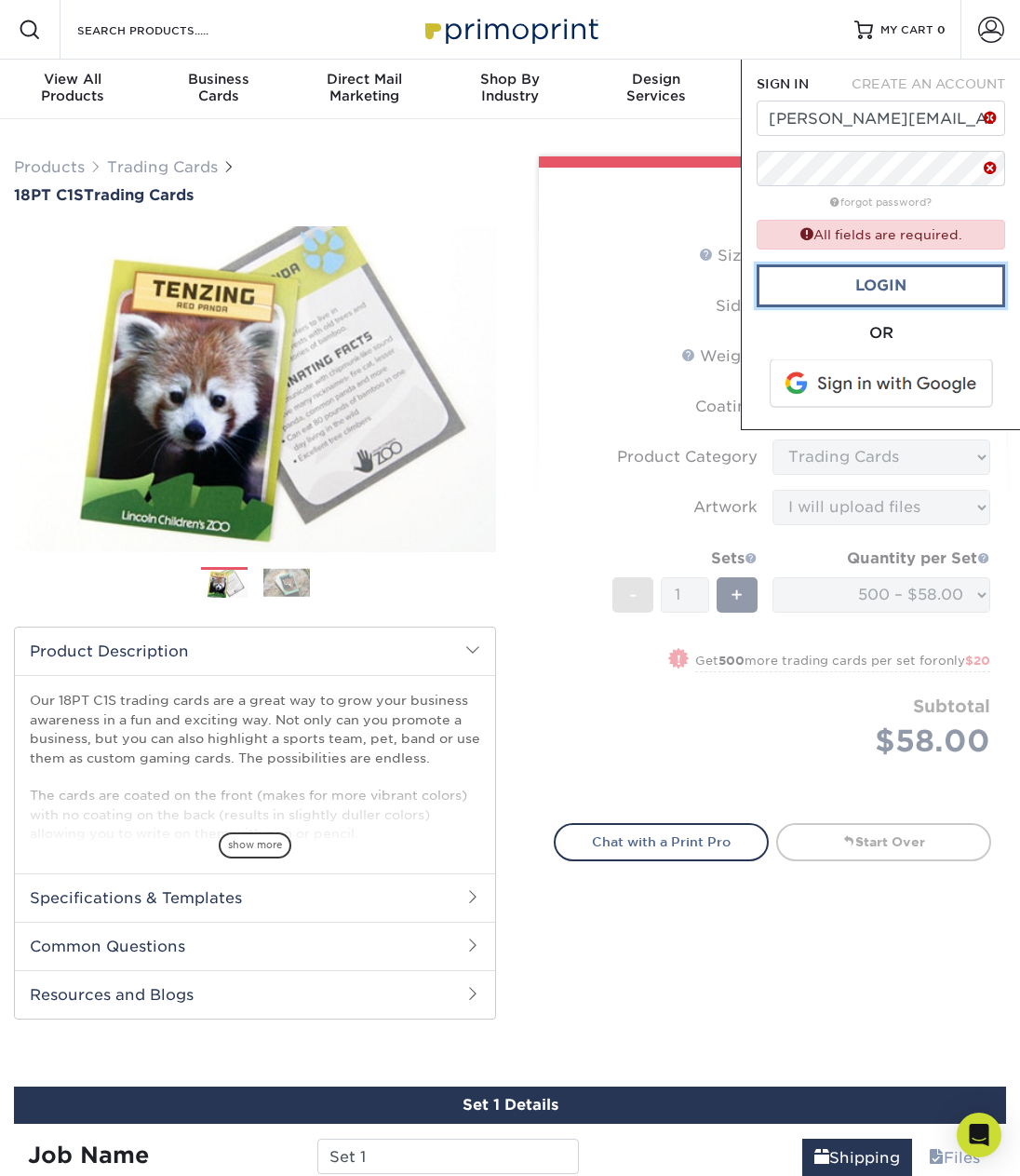
click at [817, 280] on link "Login" at bounding box center [881, 285] width 248 height 42
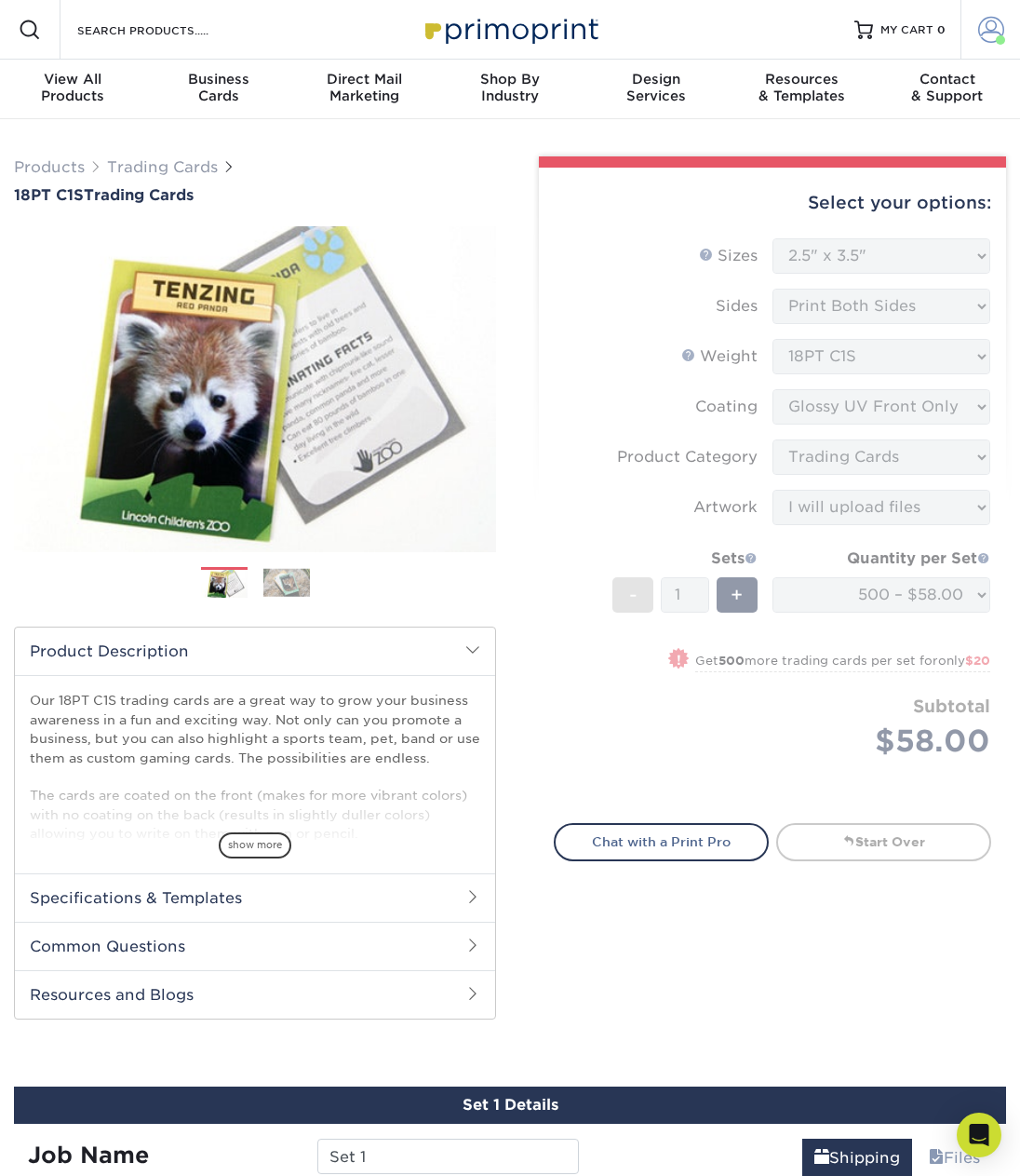
click at [984, 22] on span at bounding box center [991, 30] width 26 height 26
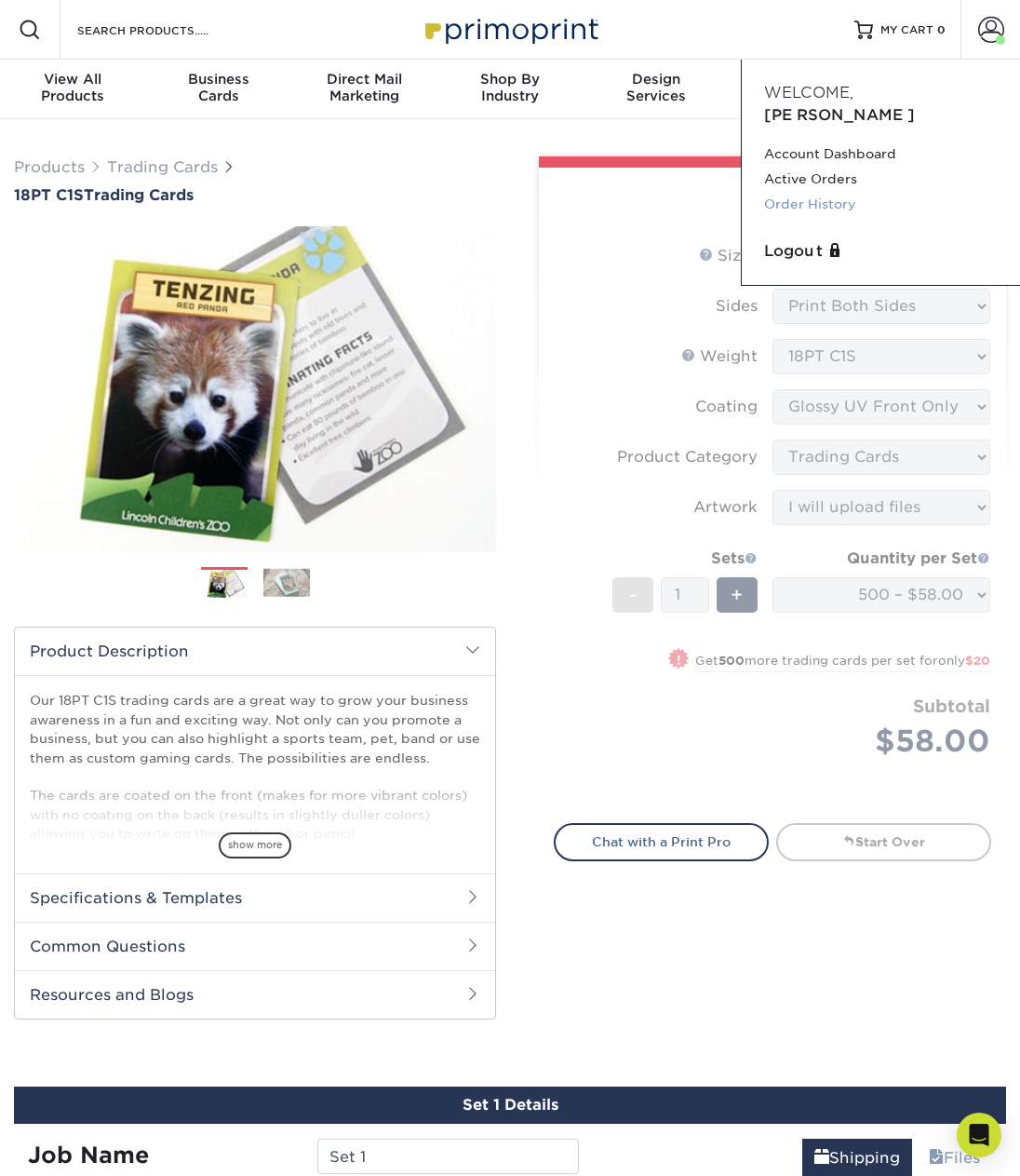
click at [818, 192] on link "Order History" at bounding box center [880, 205] width 234 height 26
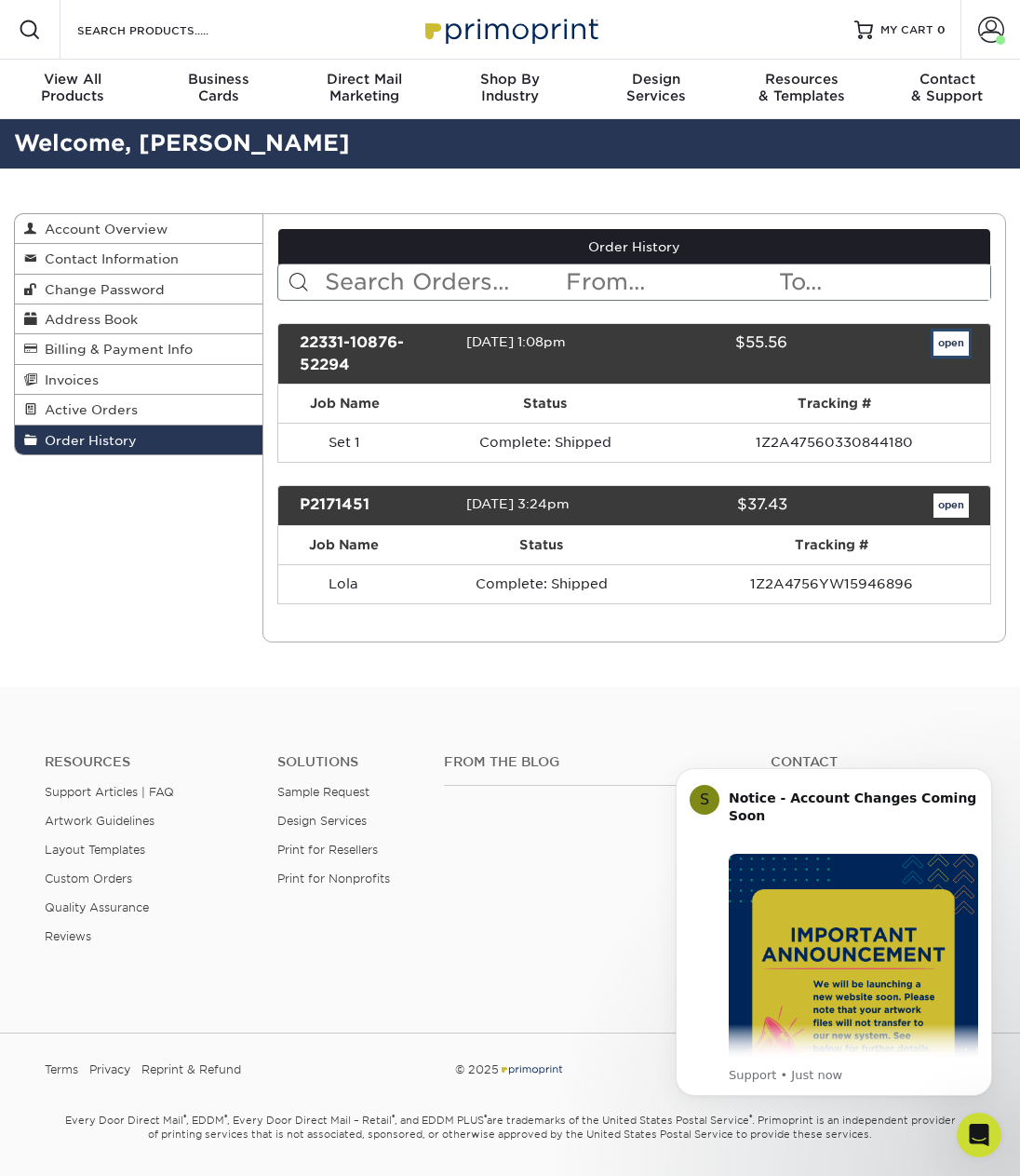
click at [958, 339] on link "open" at bounding box center [951, 343] width 35 height 25
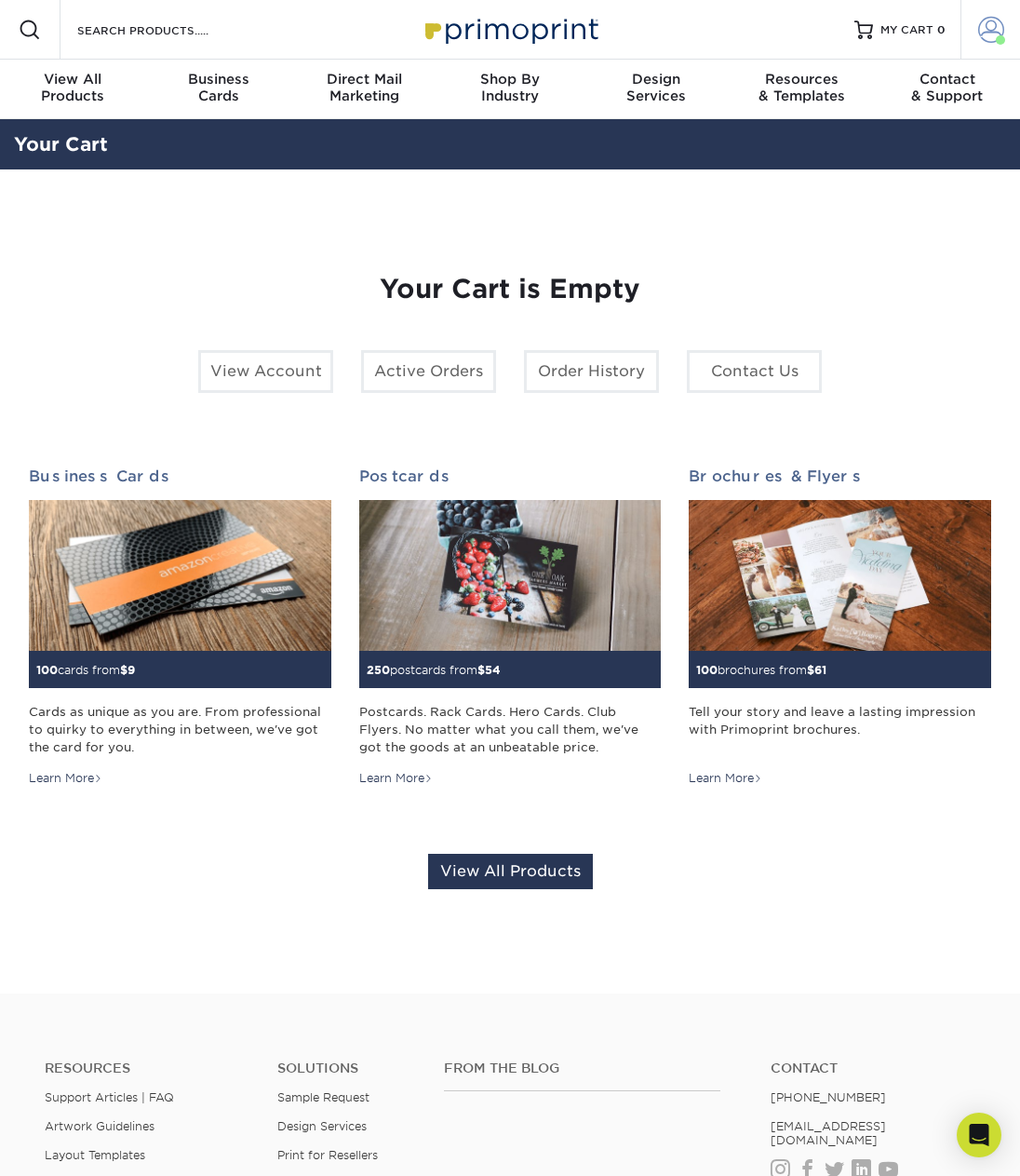
click at [979, 26] on span at bounding box center [991, 30] width 26 height 26
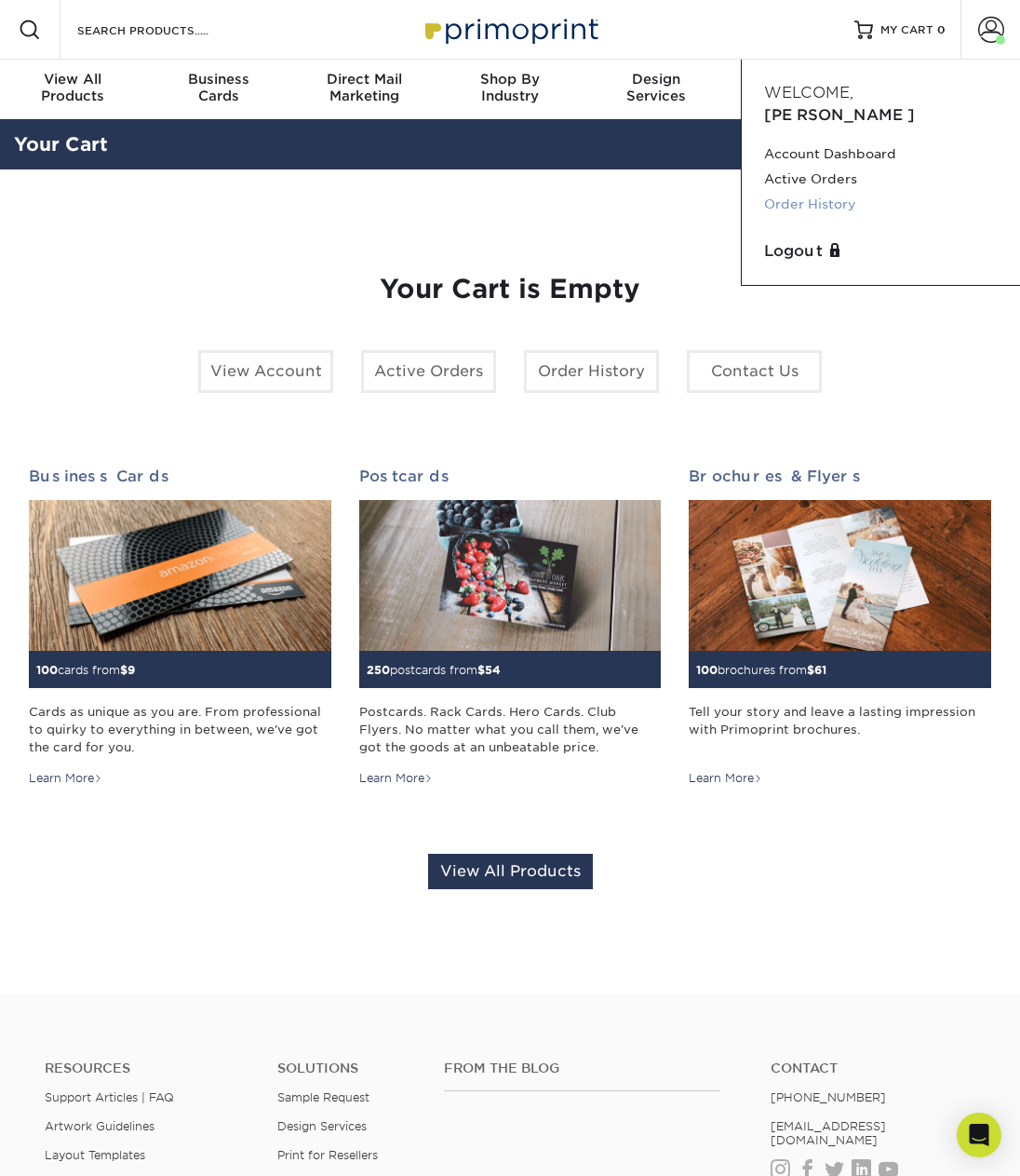
click at [850, 192] on link "Order History" at bounding box center [880, 205] width 234 height 26
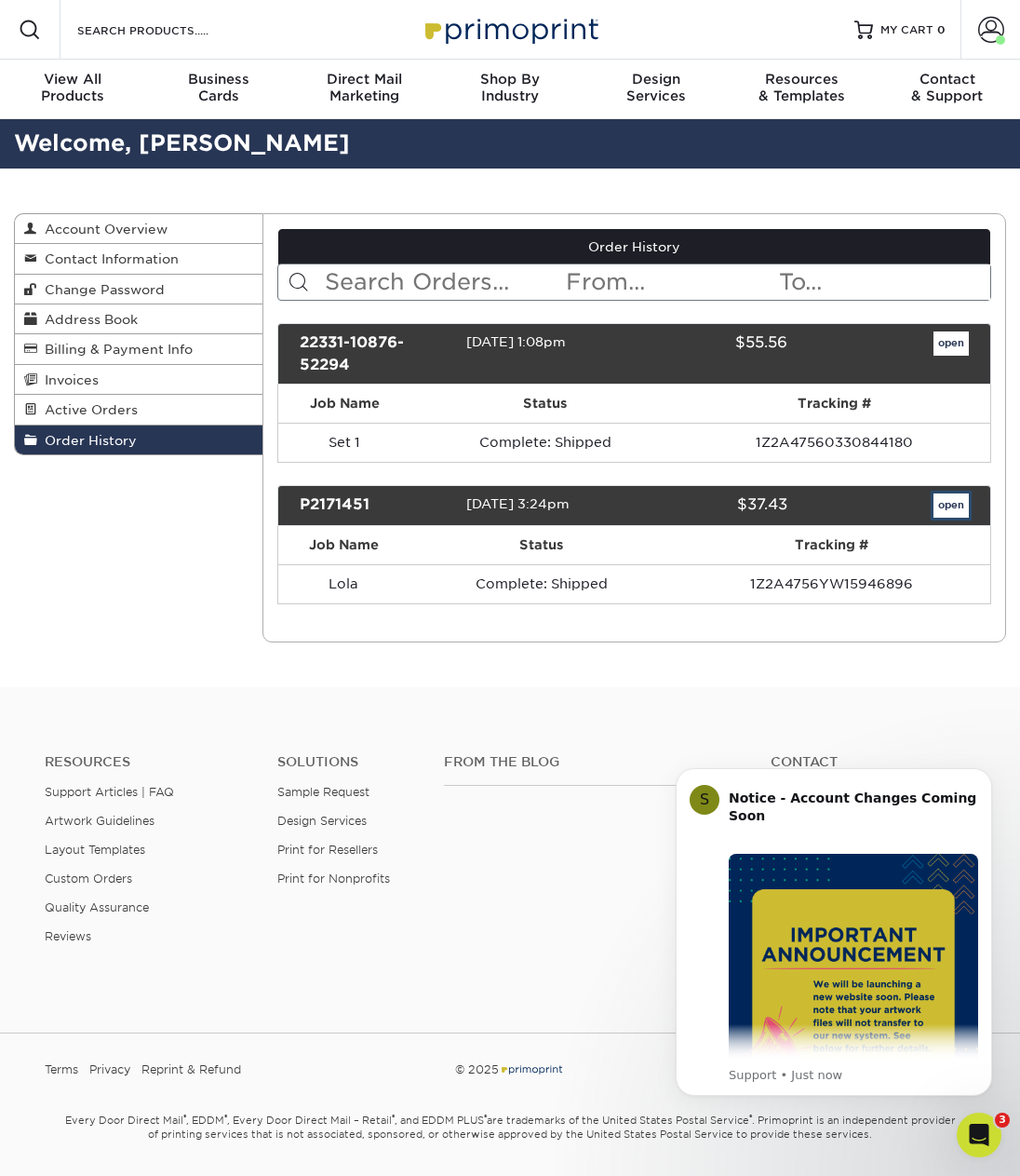
click at [948, 505] on link "open" at bounding box center [951, 506] width 35 height 25
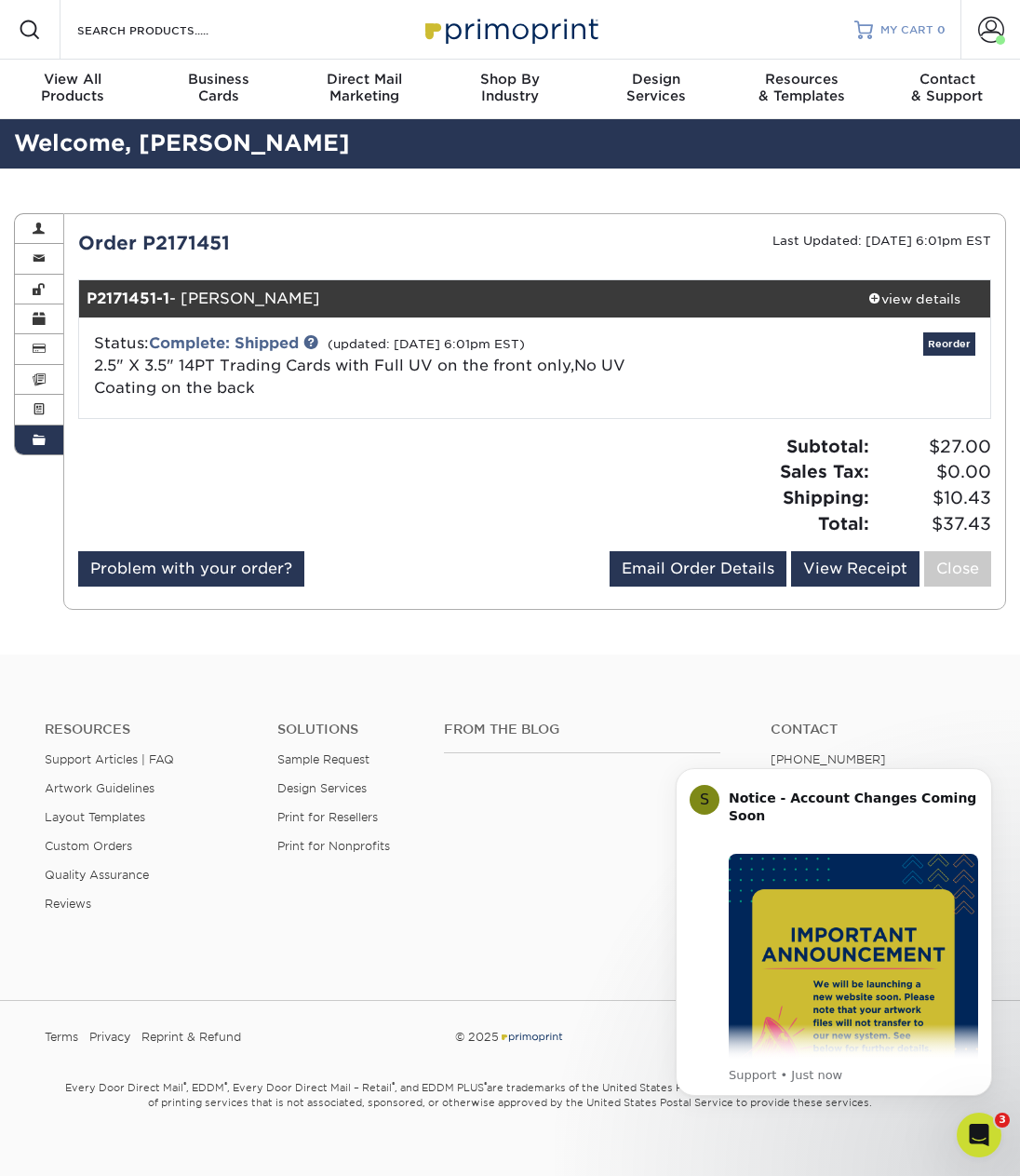
click at [897, 23] on span "MY CART" at bounding box center [908, 31] width 53 height 16
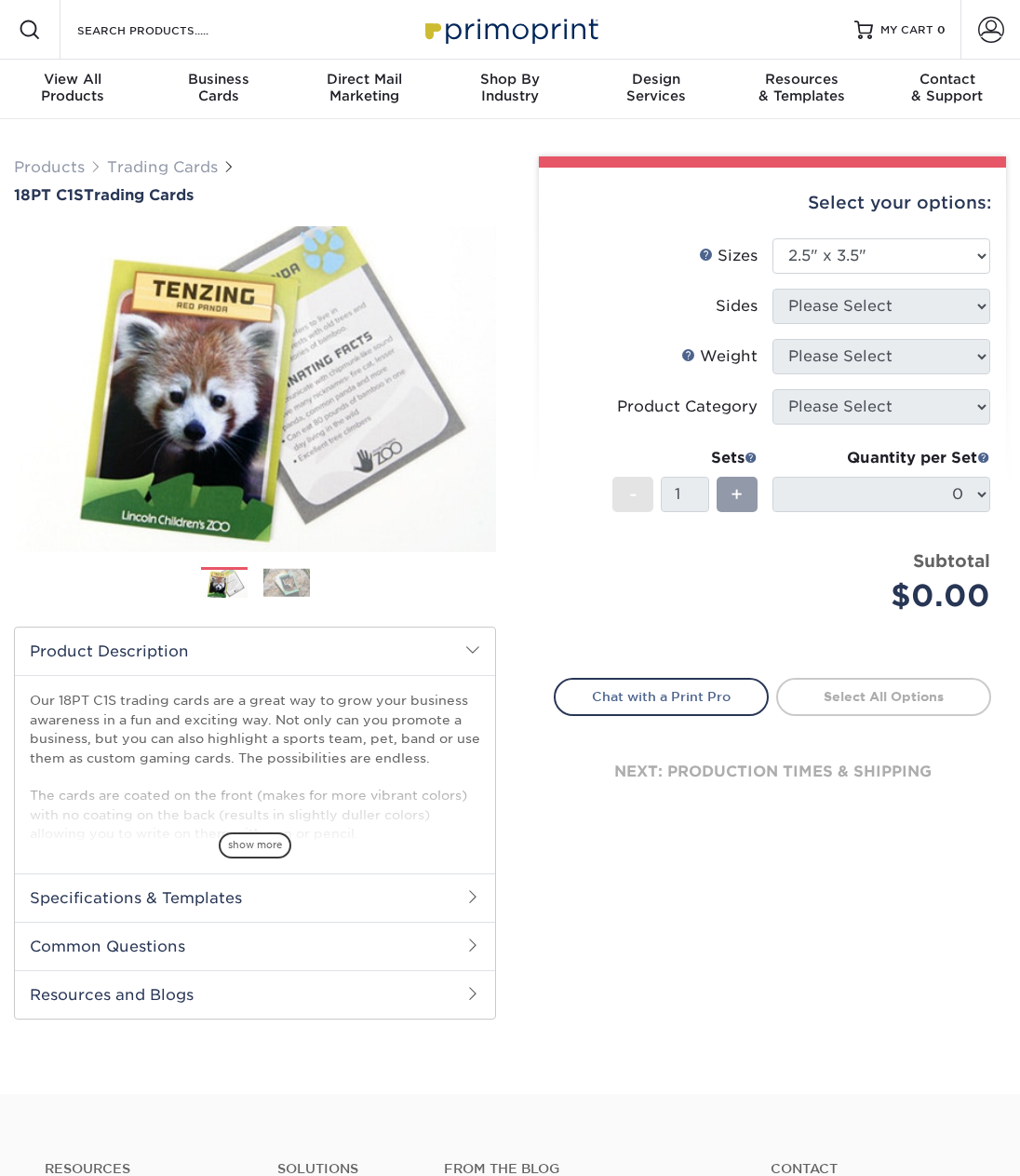
select select "2.50x3.50"
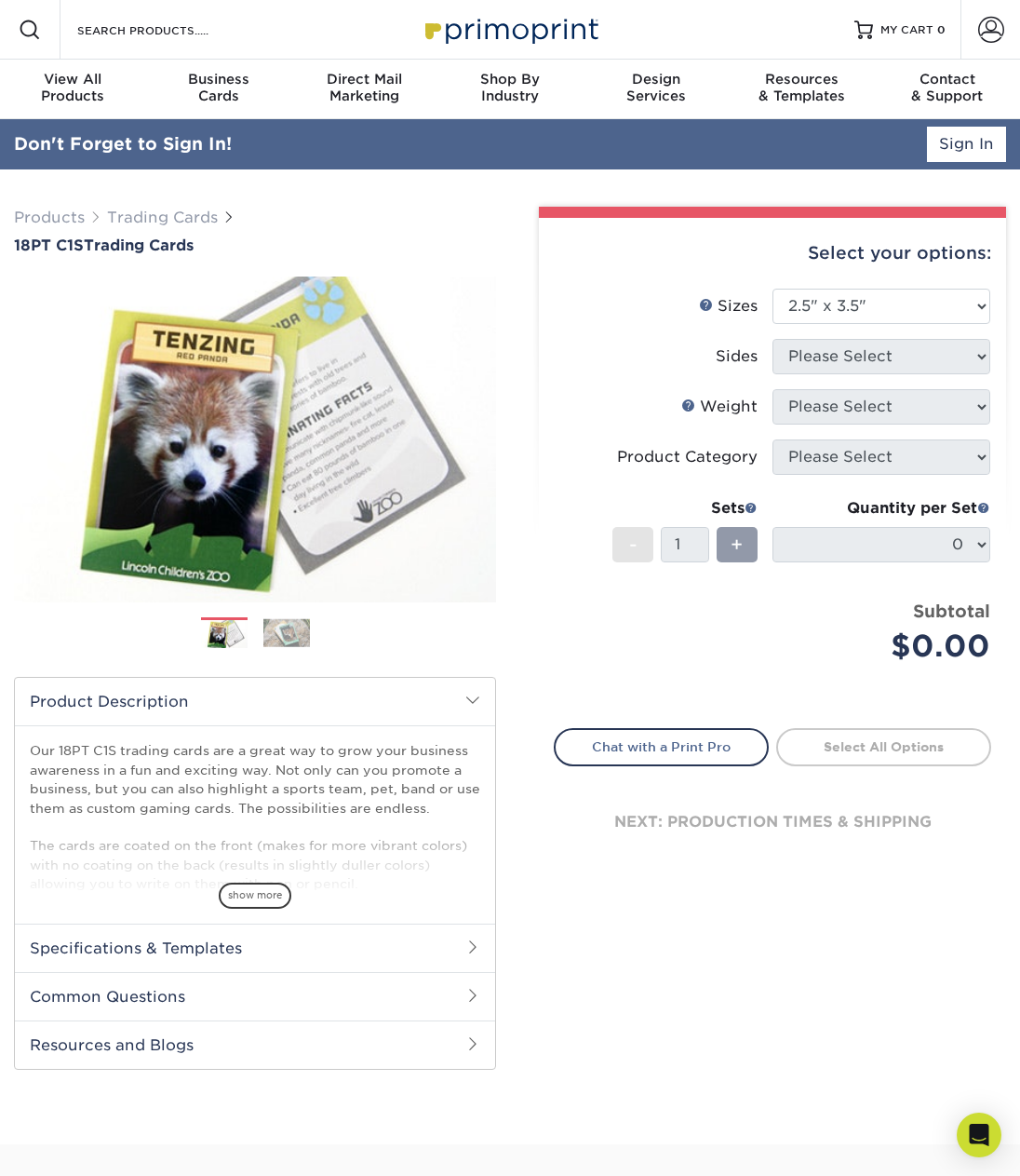
click at [881, 336] on li "Sizes Help Sizes Please Select 2.5" x 3.5"" at bounding box center [773, 313] width 436 height 50
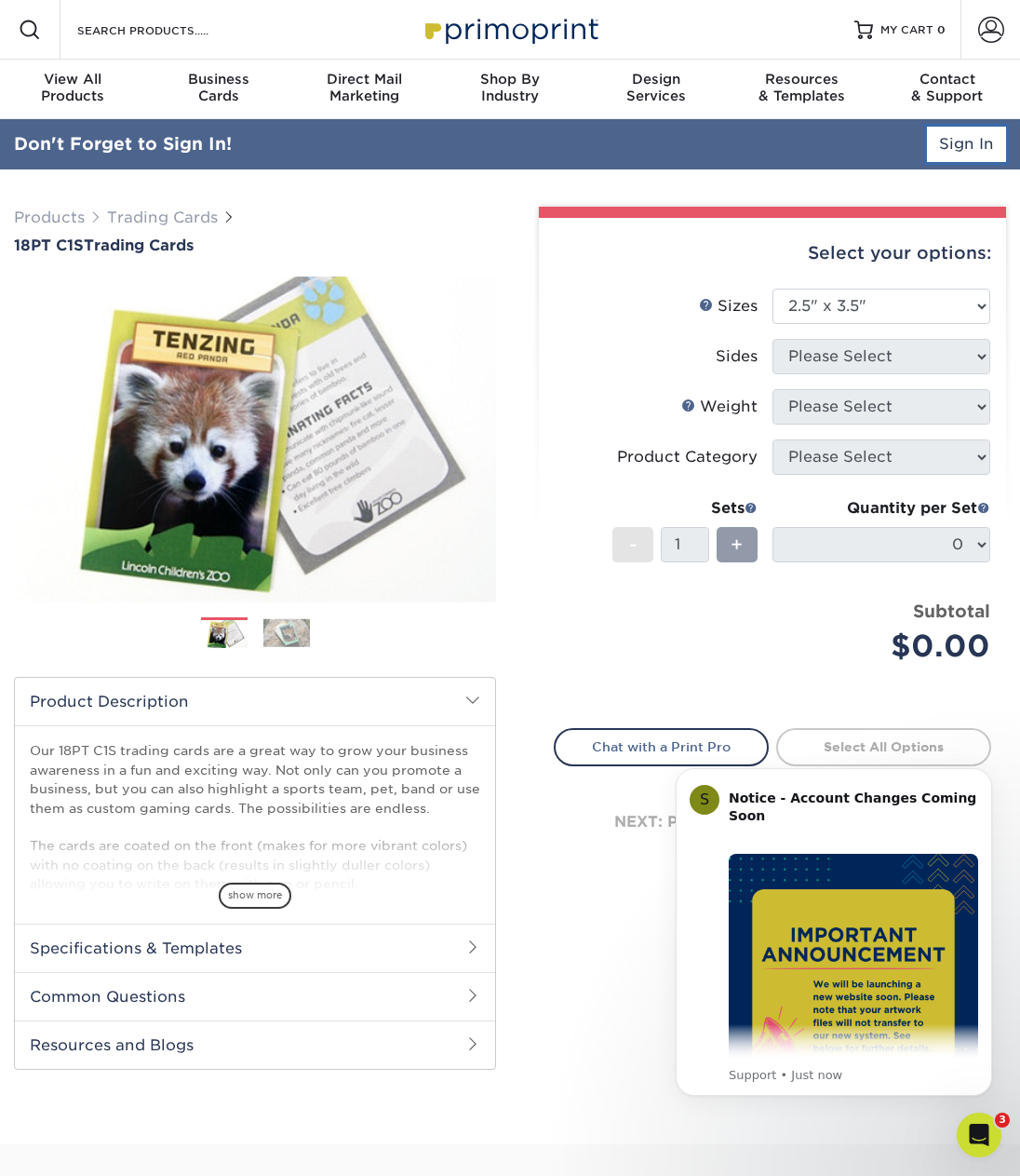
click at [965, 140] on link "Sign In" at bounding box center [967, 144] width 79 height 35
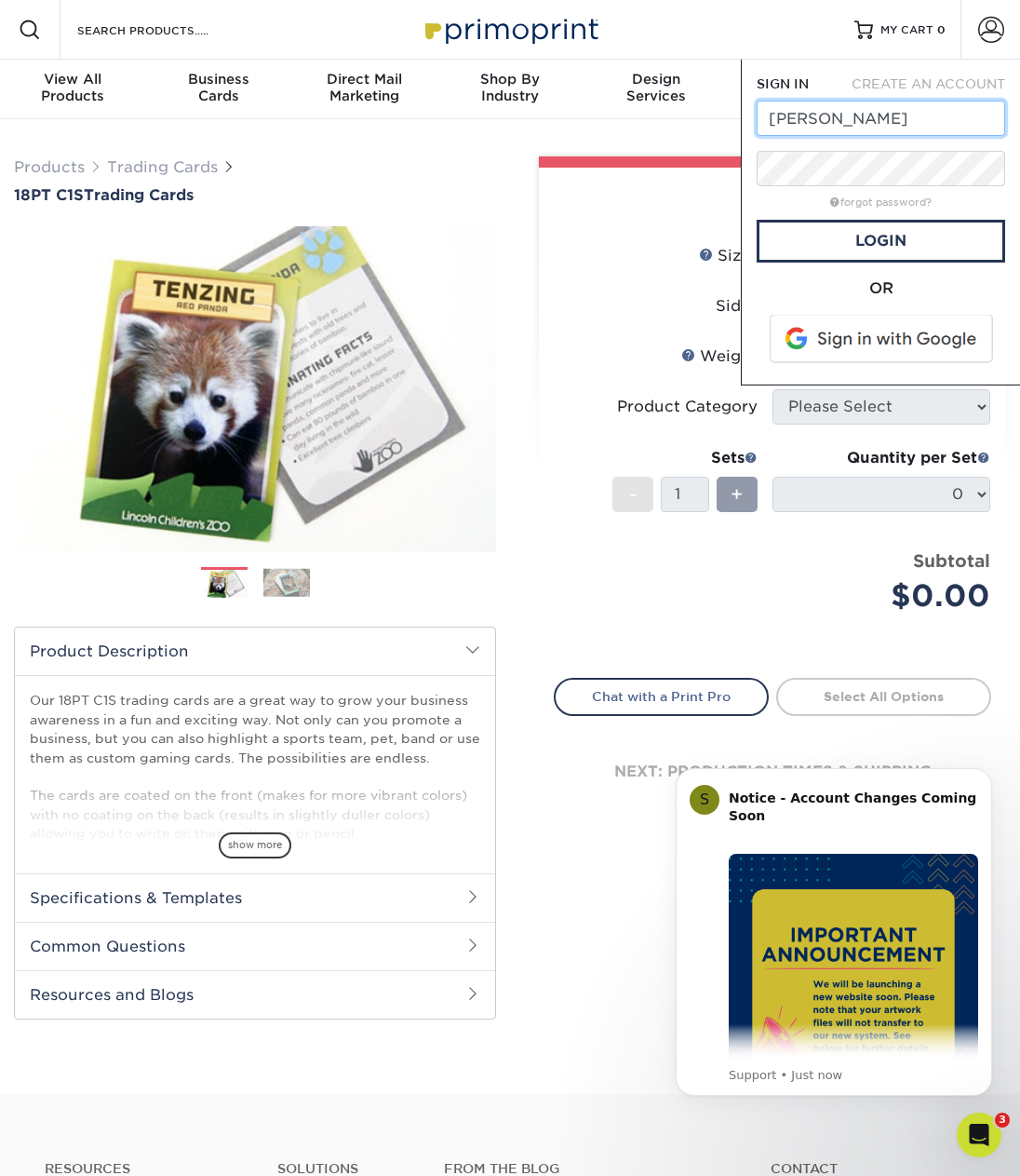
type input "[PERSON_NAME][EMAIL_ADDRESS][DOMAIN_NAME]"
click at [846, 242] on link "Login" at bounding box center [881, 241] width 248 height 42
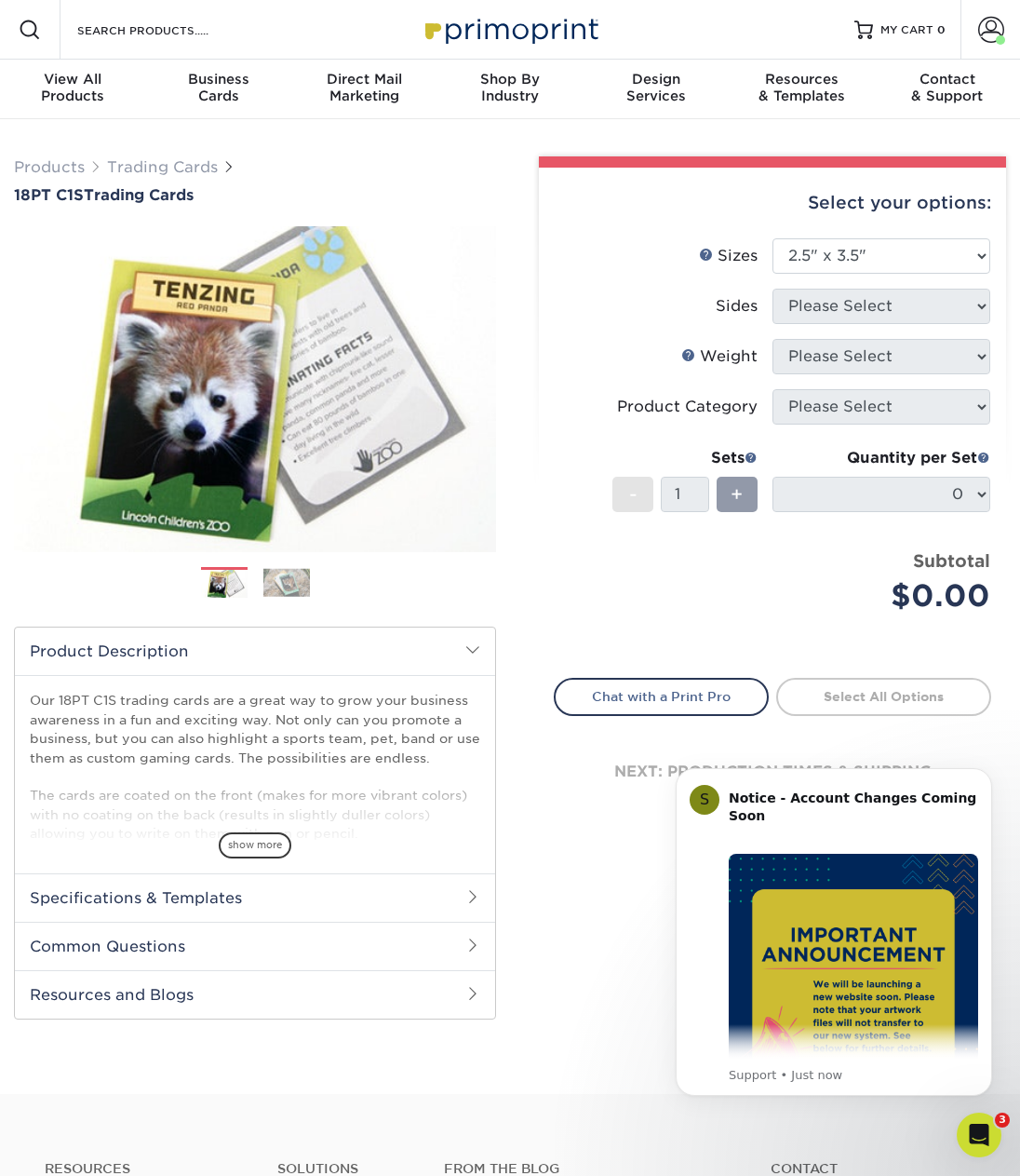
click at [674, 249] on label "Sizes Help Sizes" at bounding box center [663, 256] width 218 height 35
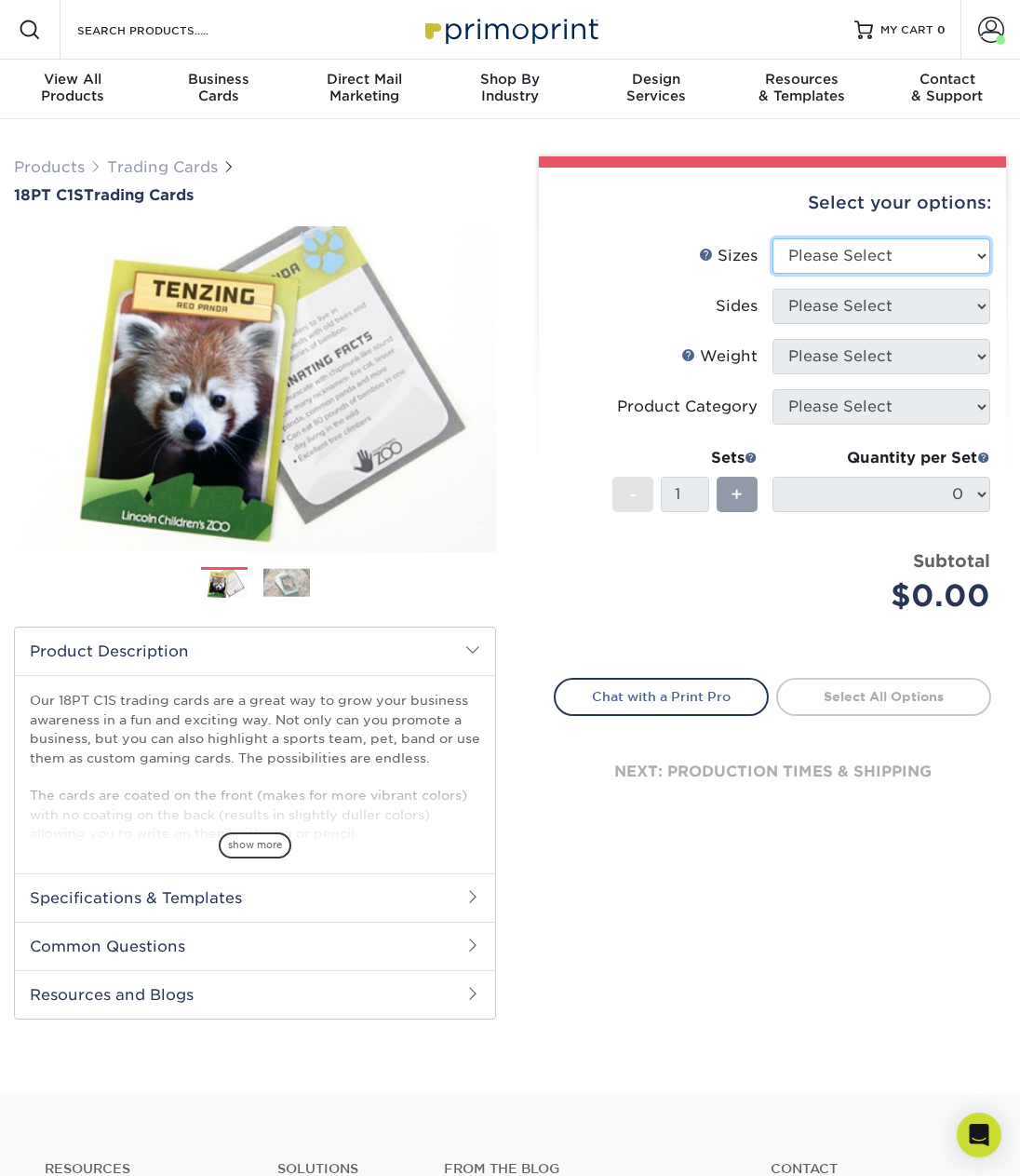
click at [924, 273] on select "Please Select 2.5" x 3.5"" at bounding box center [881, 256] width 218 height 35
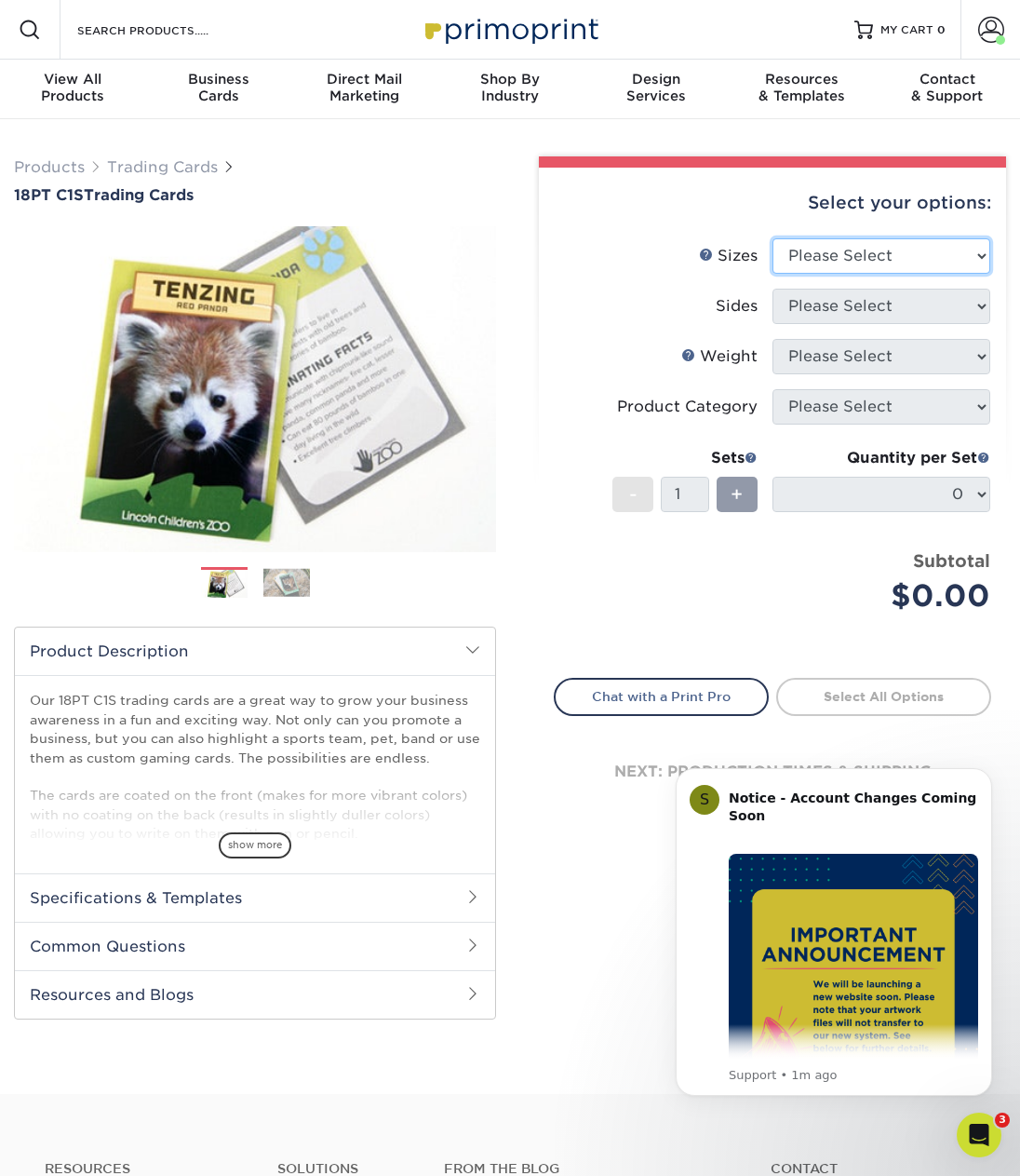
select select "2.50x3.50"
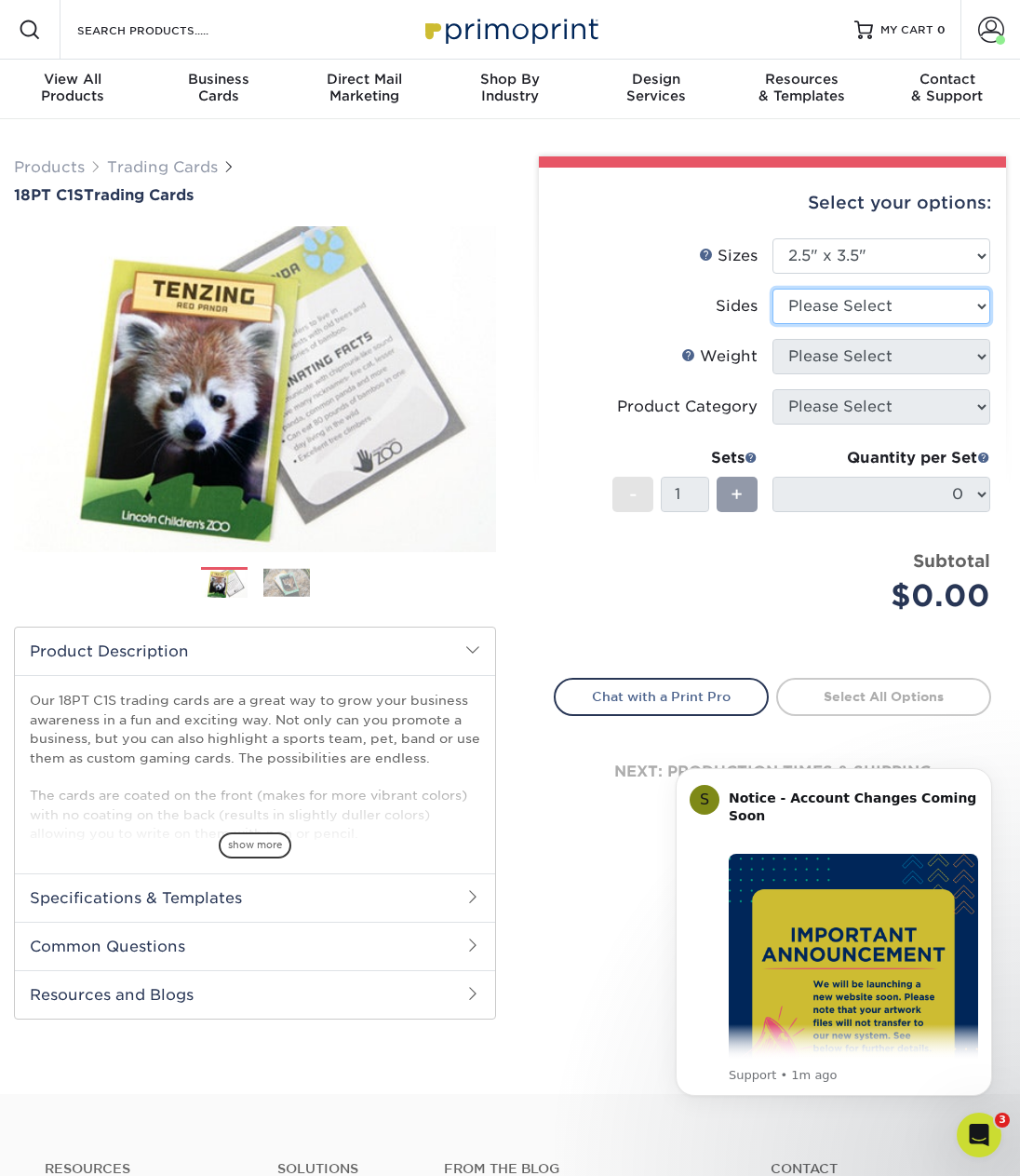
click at [926, 307] on select "Please Select Print Both Sides Print Front Only" at bounding box center [881, 307] width 218 height 35
select select "13abbda7-1d64-4f25-8bb2-c179b224825d"
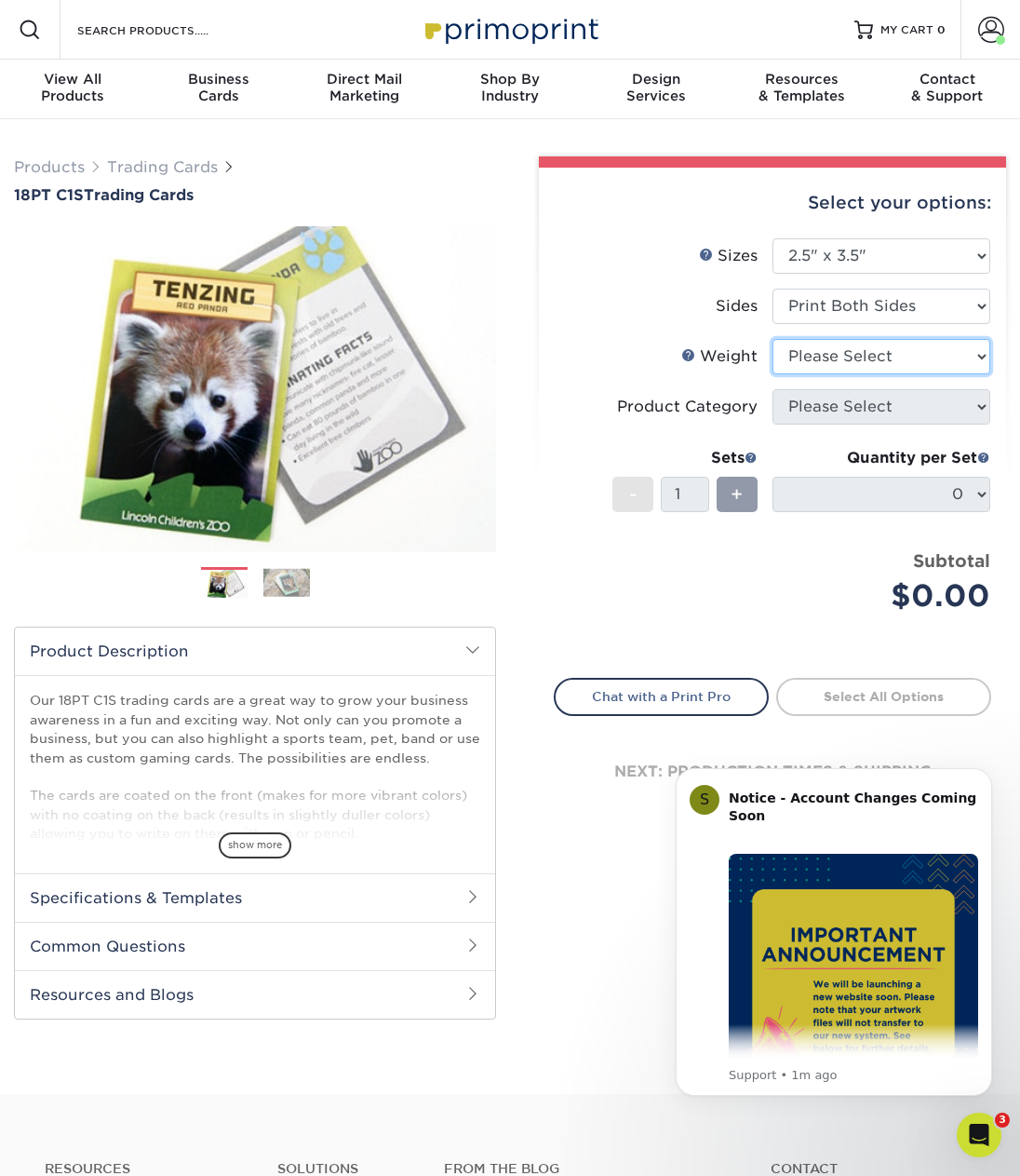
click at [921, 350] on select "Please Select 18PT C1S" at bounding box center [881, 357] width 218 height 35
click at [925, 355] on select "Please Select 18PT C1S" at bounding box center [881, 357] width 218 height 35
select select "18PTC1S"
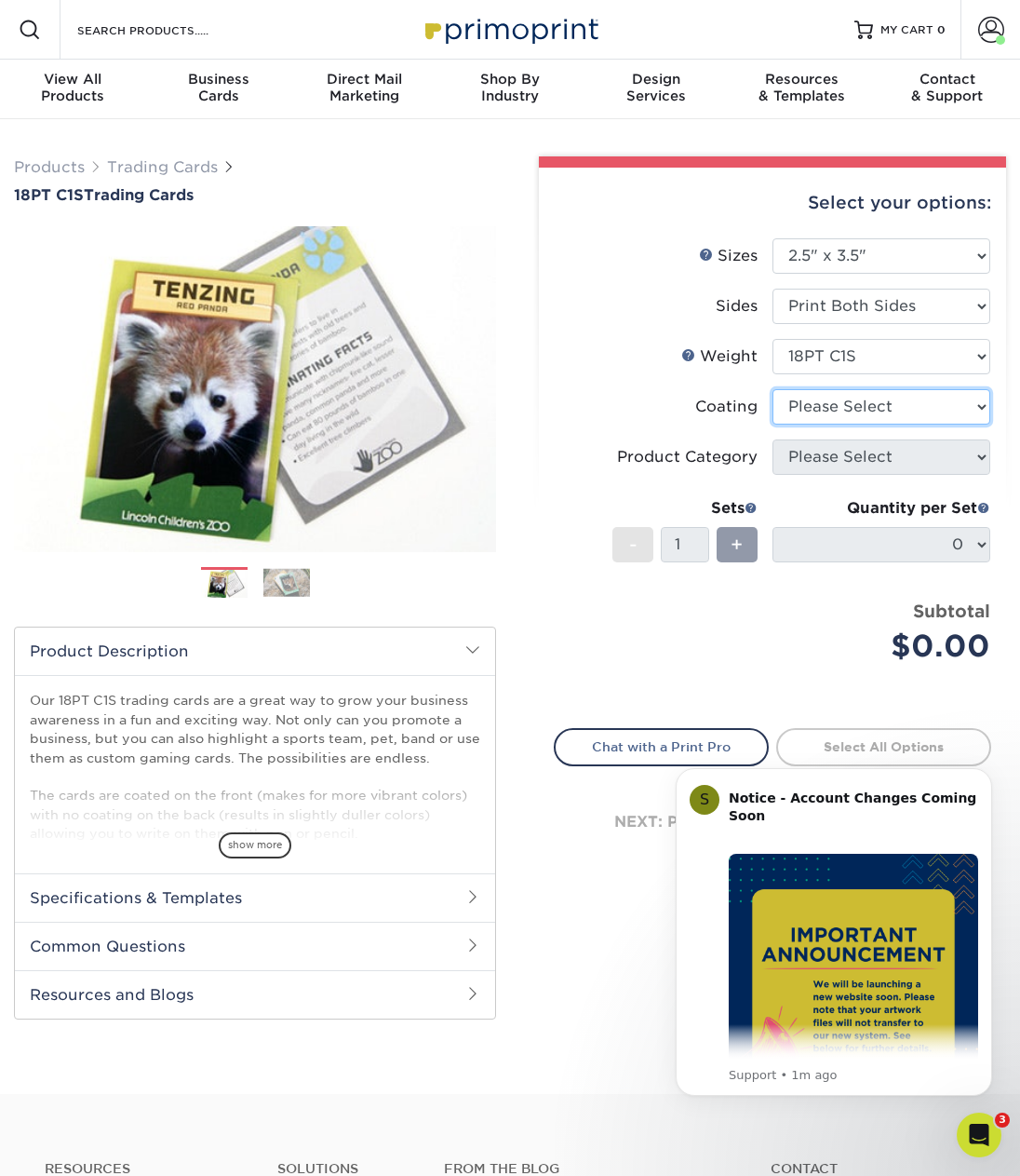
click at [898, 394] on select at bounding box center [881, 407] width 218 height 35
select select "1e8116af-acfc-44b1-83dc-8181aa338834"
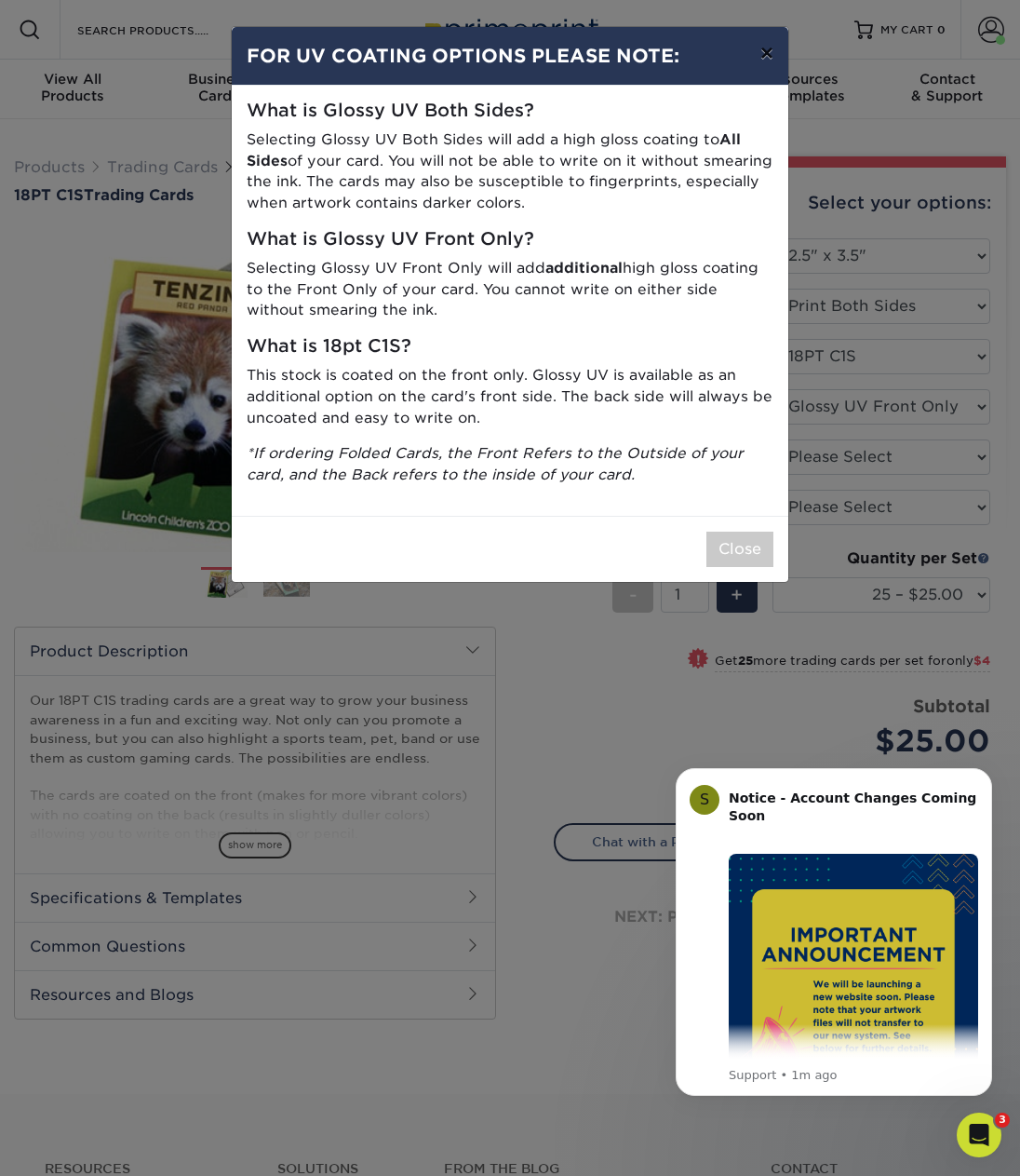
click at [766, 48] on button "×" at bounding box center [767, 52] width 42 height 52
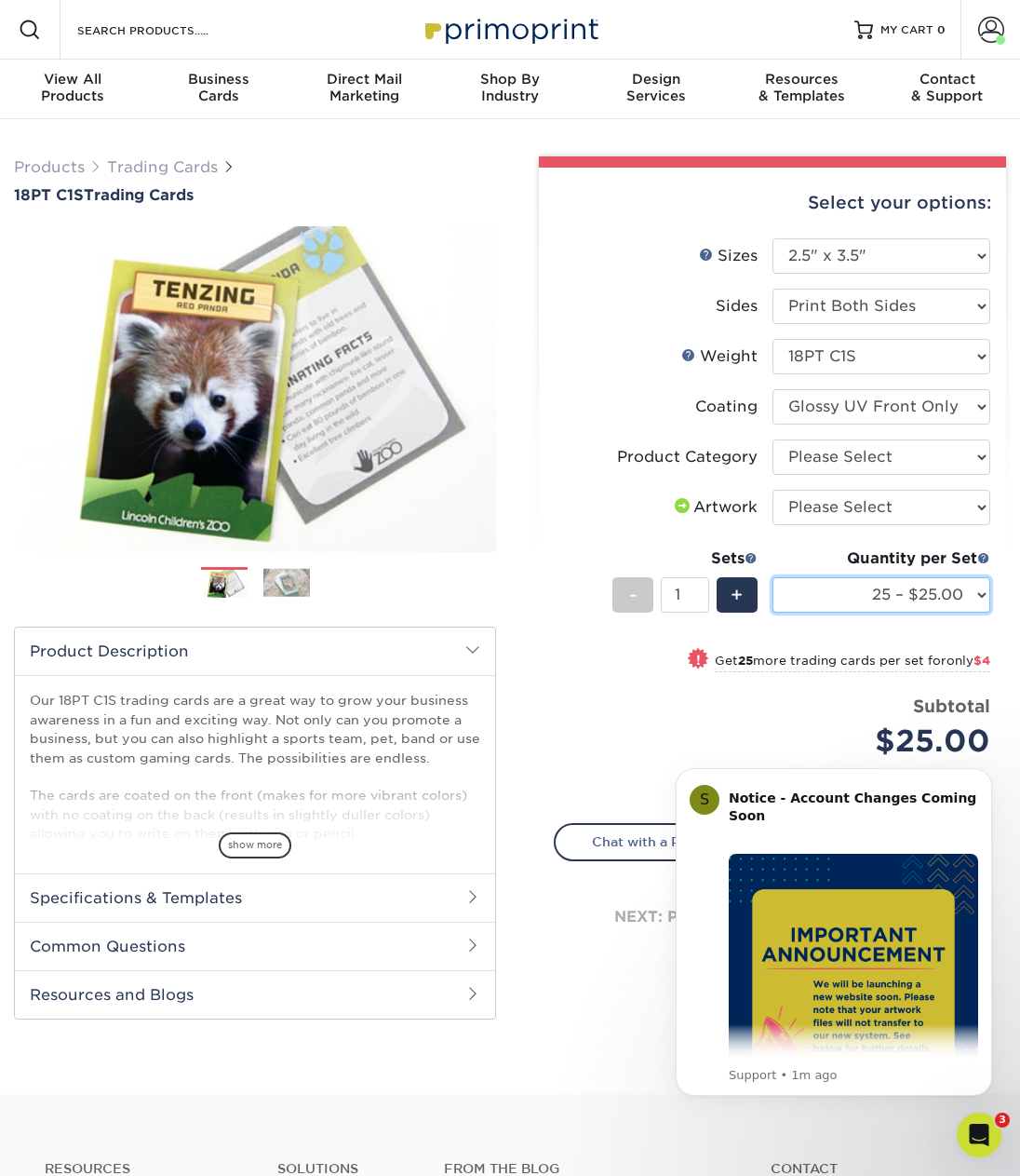
click at [857, 585] on select "25 – $25.00 50 – $29.00 75 – $37.00 100 – $41.00 250 – $48.00 500 – $58.00 1000…" at bounding box center [881, 595] width 218 height 35
select select "500 – $58.00"
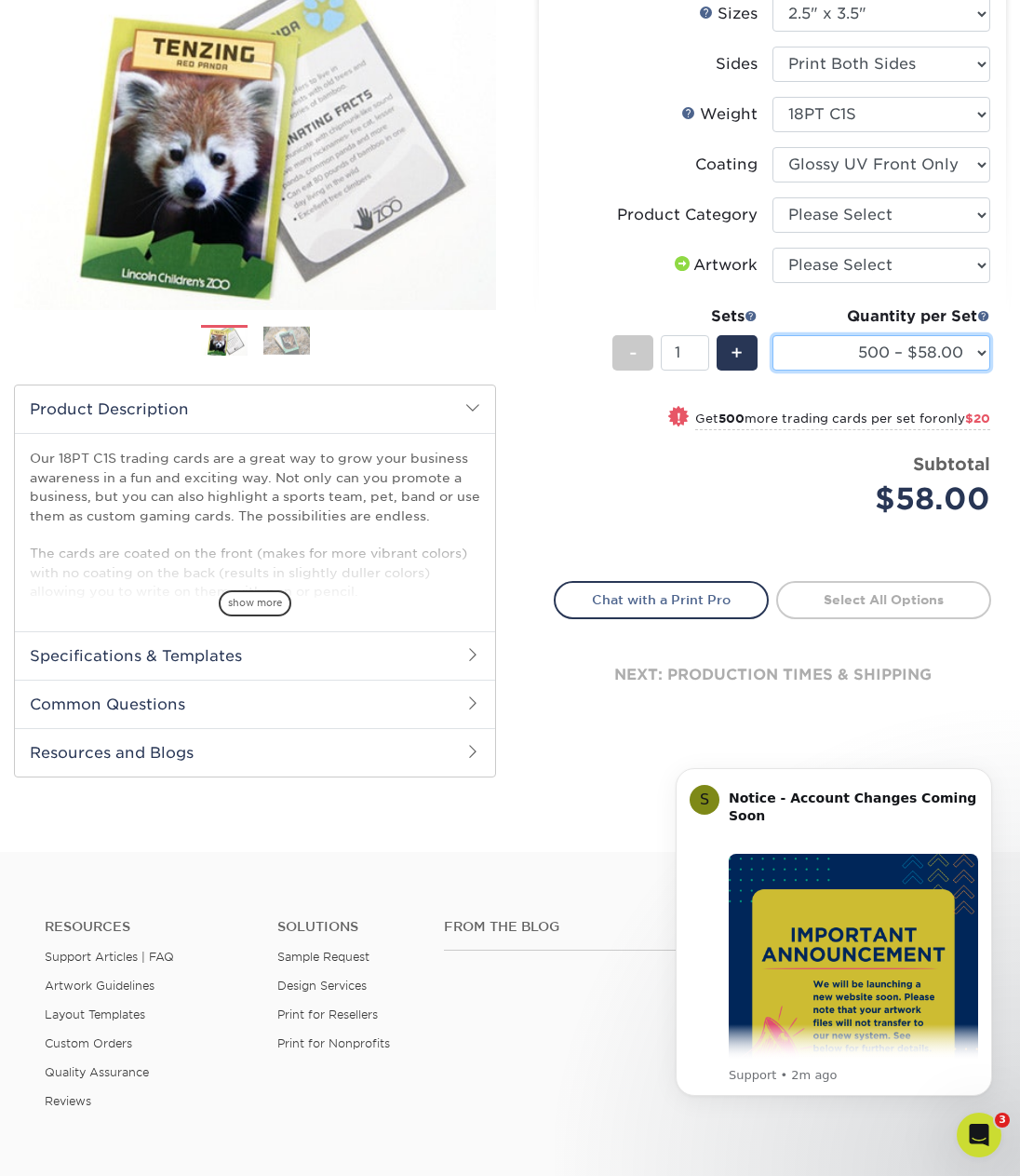
scroll to position [211, 0]
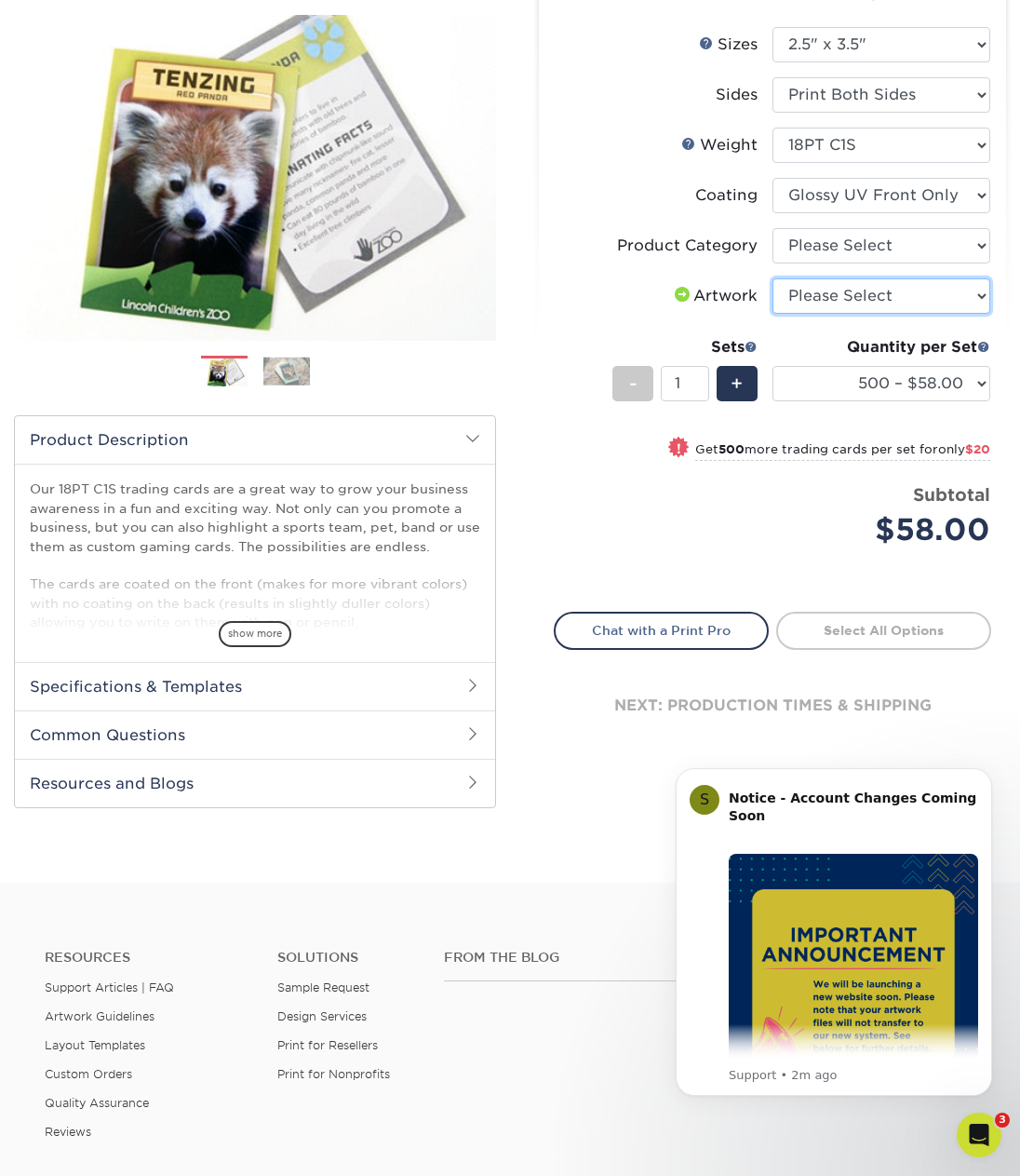
click at [822, 303] on select "Please Select I will upload files I need a design - $100" at bounding box center [881, 296] width 218 height 35
select select "upload"
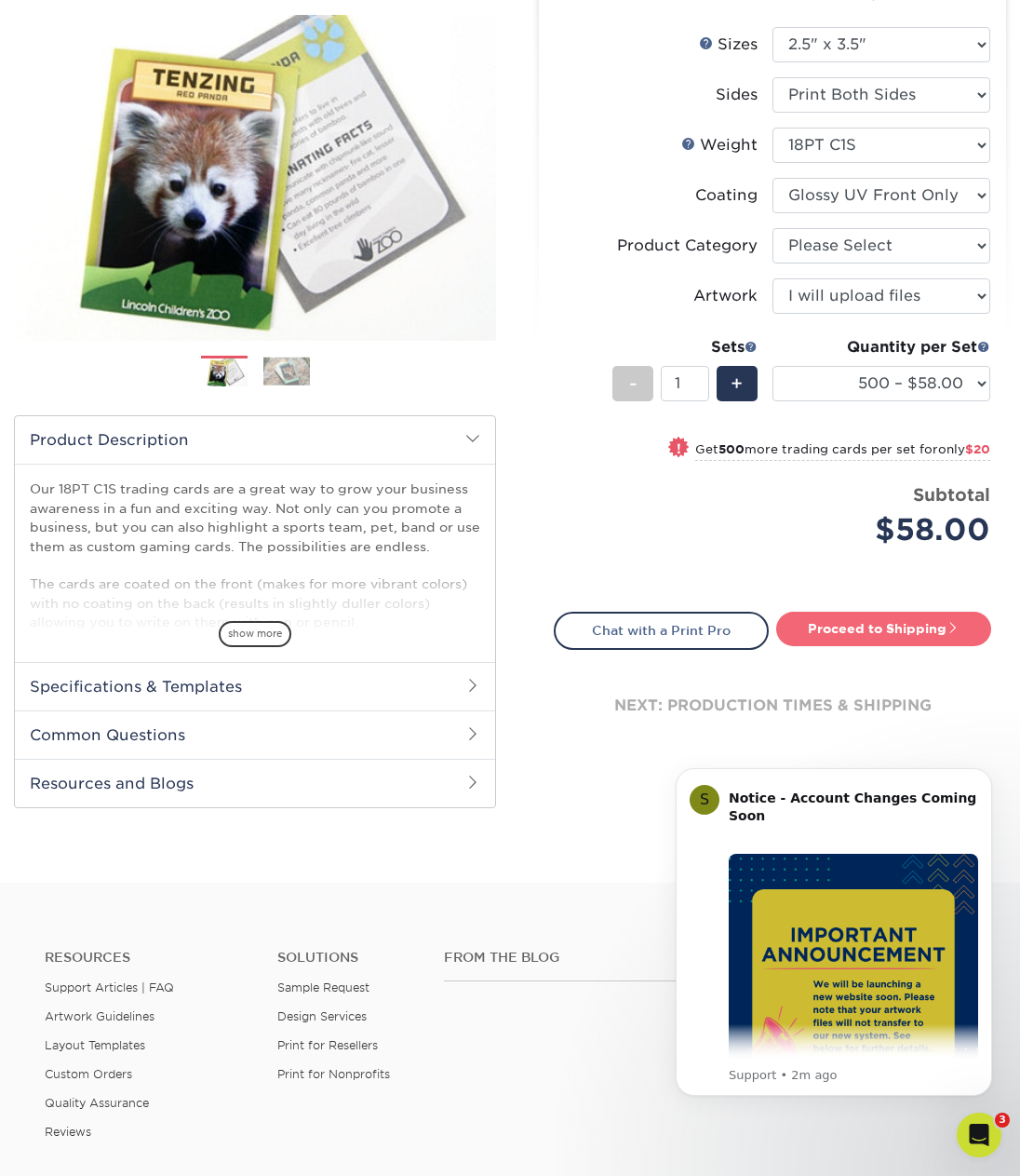
click at [894, 633] on link "Proceed to Shipping" at bounding box center [884, 629] width 215 height 34
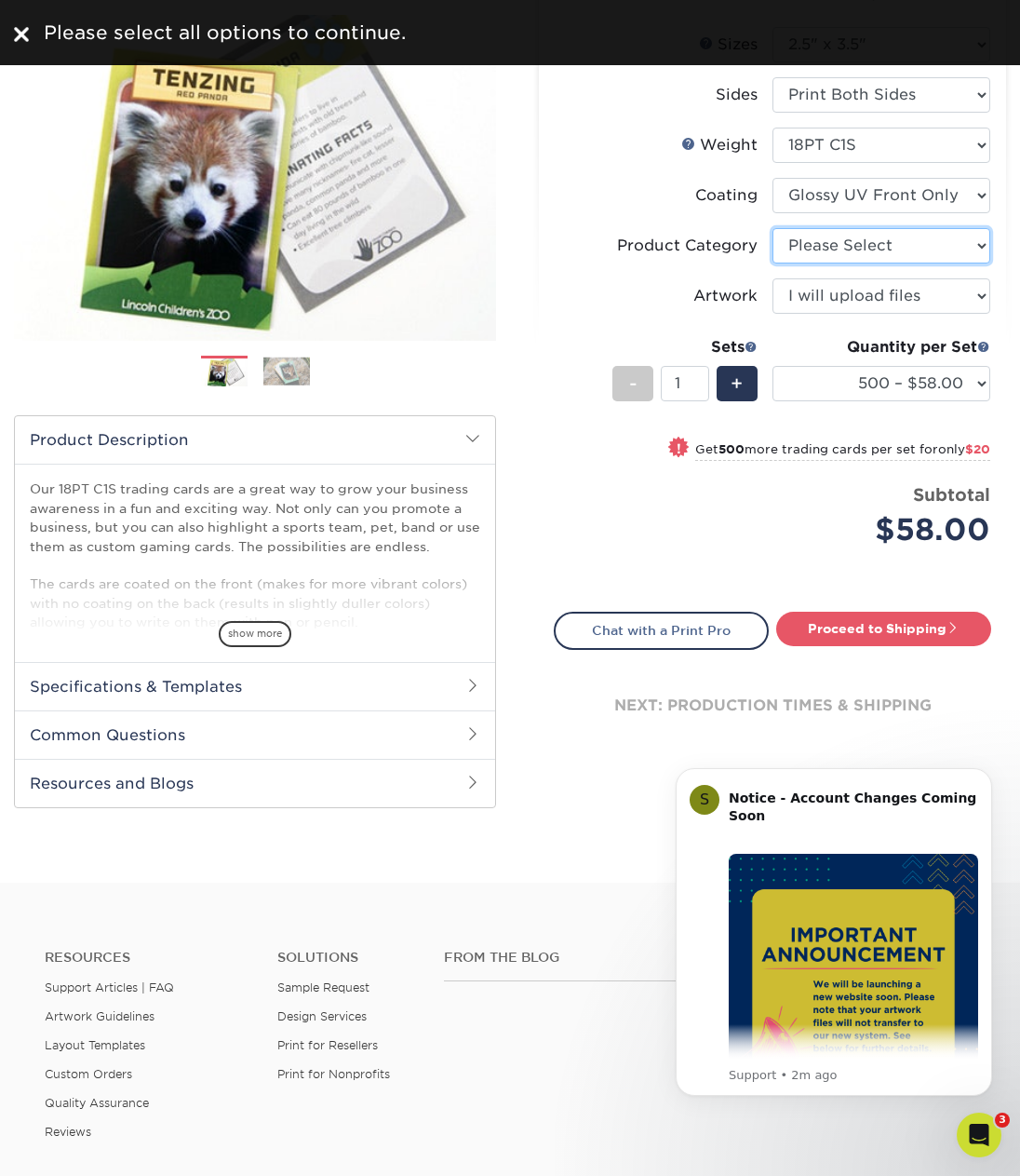
click at [786, 243] on select "Please Select Trading Cards" at bounding box center [881, 245] width 218 height 35
select select "c2f9bce9-36c2-409d-b101-c29d9d031e18"
click at [904, 622] on link "Proceed to Shipping" at bounding box center [884, 629] width 215 height 34
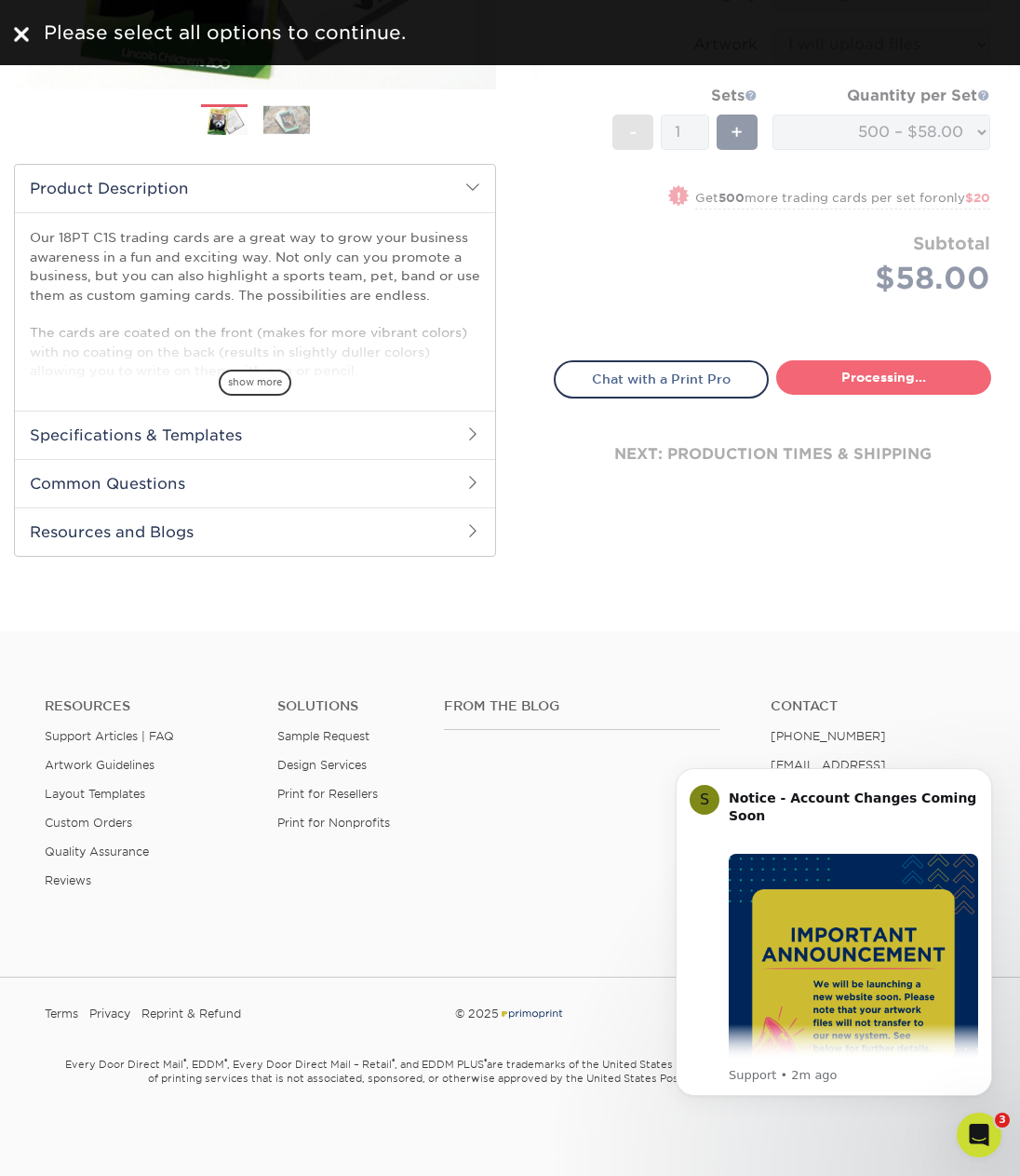
select select "83486e31-025a-419b-9d13-e628b4ff6c11"
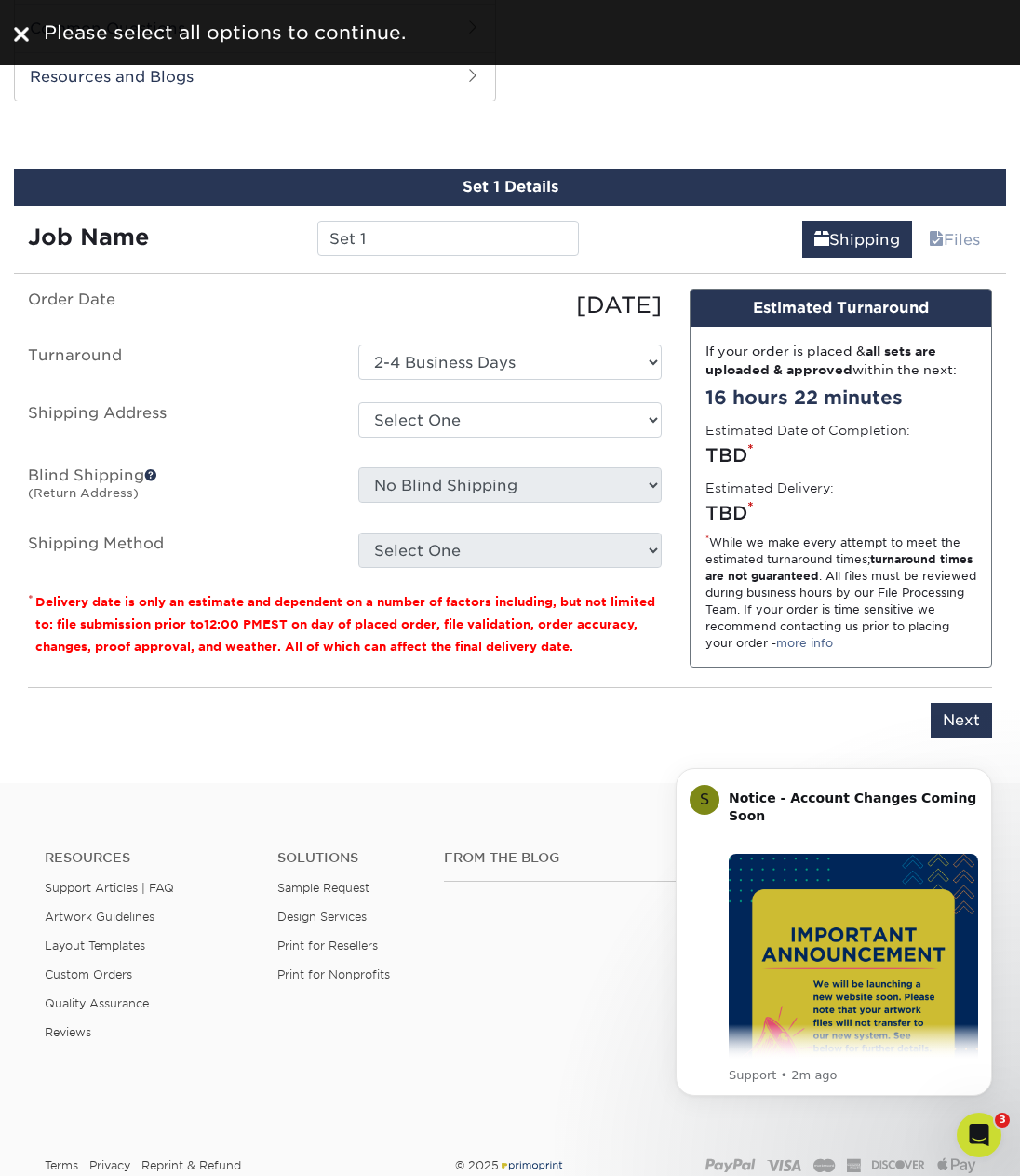
scroll to position [928, 0]
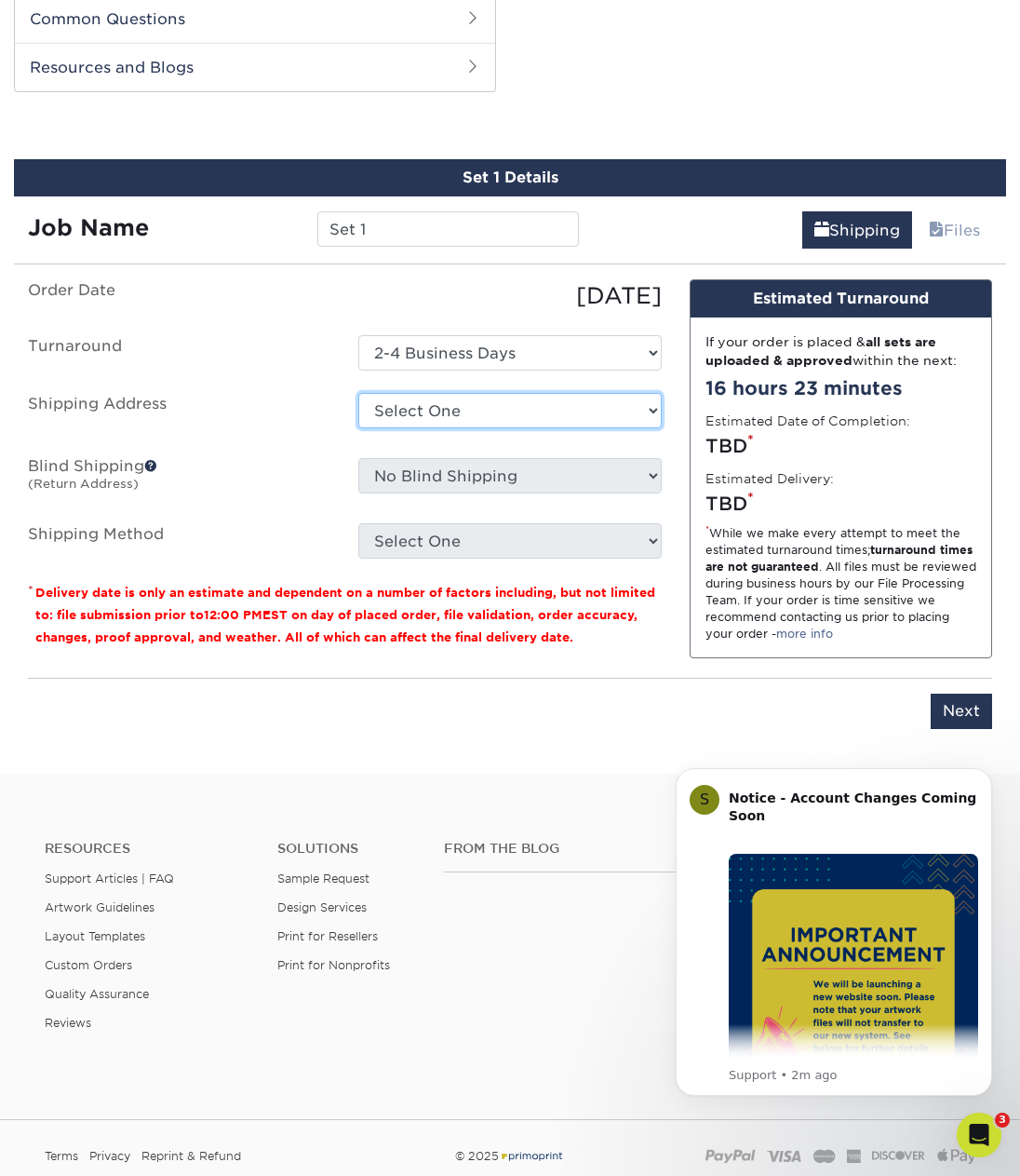
click at [498, 406] on select "Select One Lola Therapy Dog + Add New Address" at bounding box center [510, 411] width 303 height 35
select select "142665"
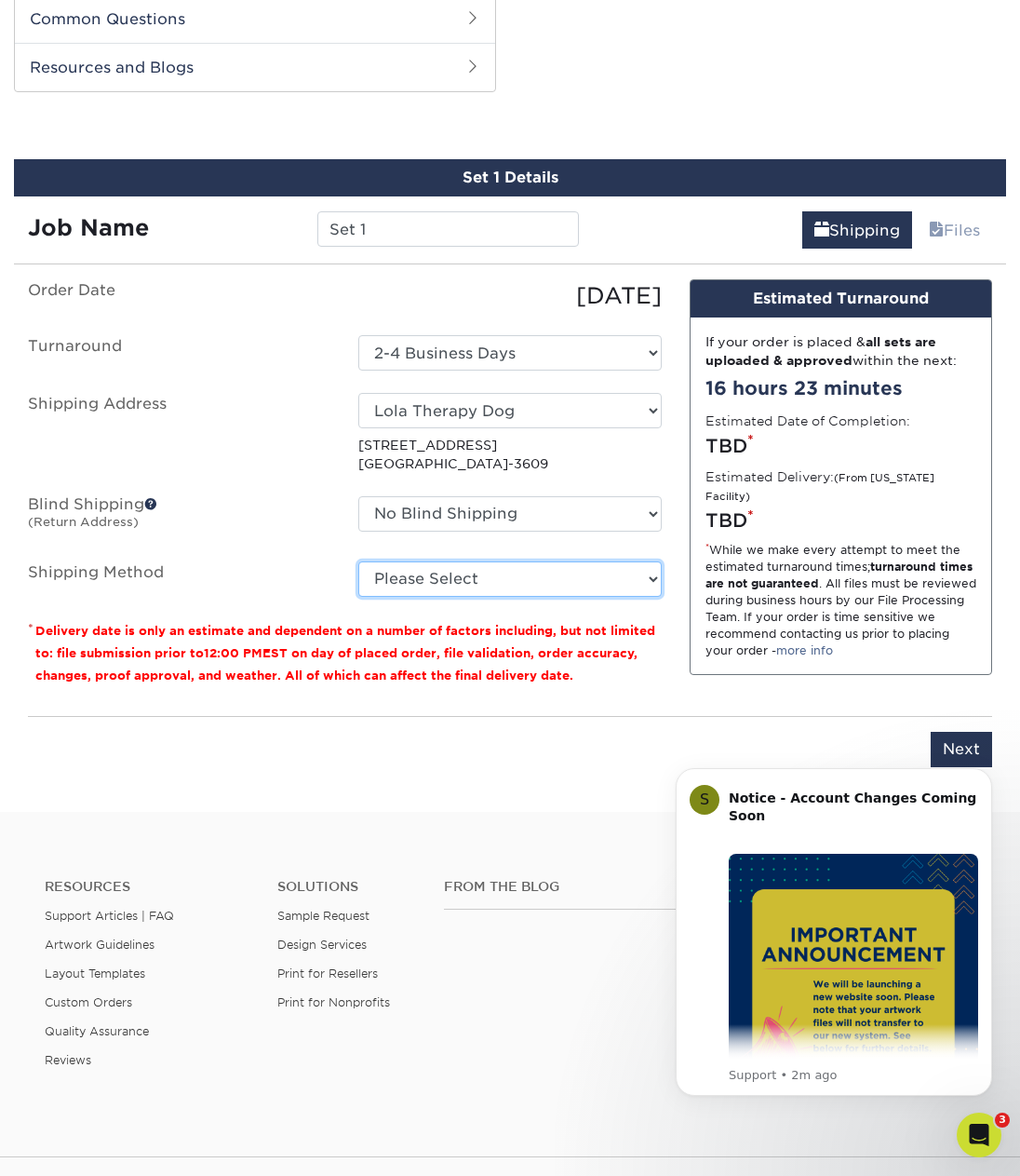
click at [493, 578] on select "Please Select Ground Shipping (+$26.14) 3 Day Shipping Service (+$32.23) 2 Day …" at bounding box center [510, 580] width 303 height 35
click at [580, 567] on select "Please Select Ground Shipping (+$26.14) 3 Day Shipping Service (+$32.23) 2 Day …" at bounding box center [510, 580] width 303 height 35
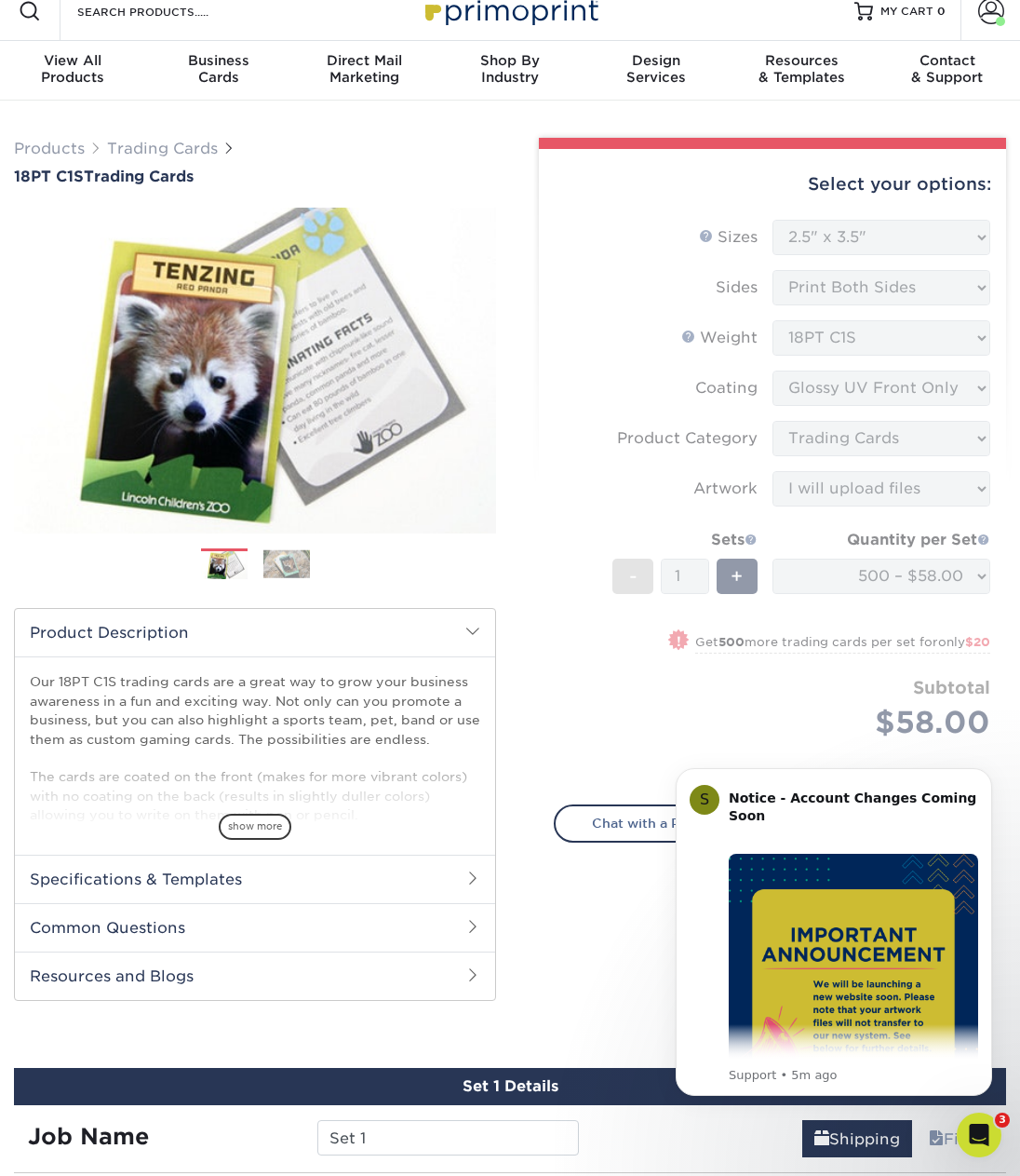
scroll to position [0, 0]
